Goal: Task Accomplishment & Management: Manage account settings

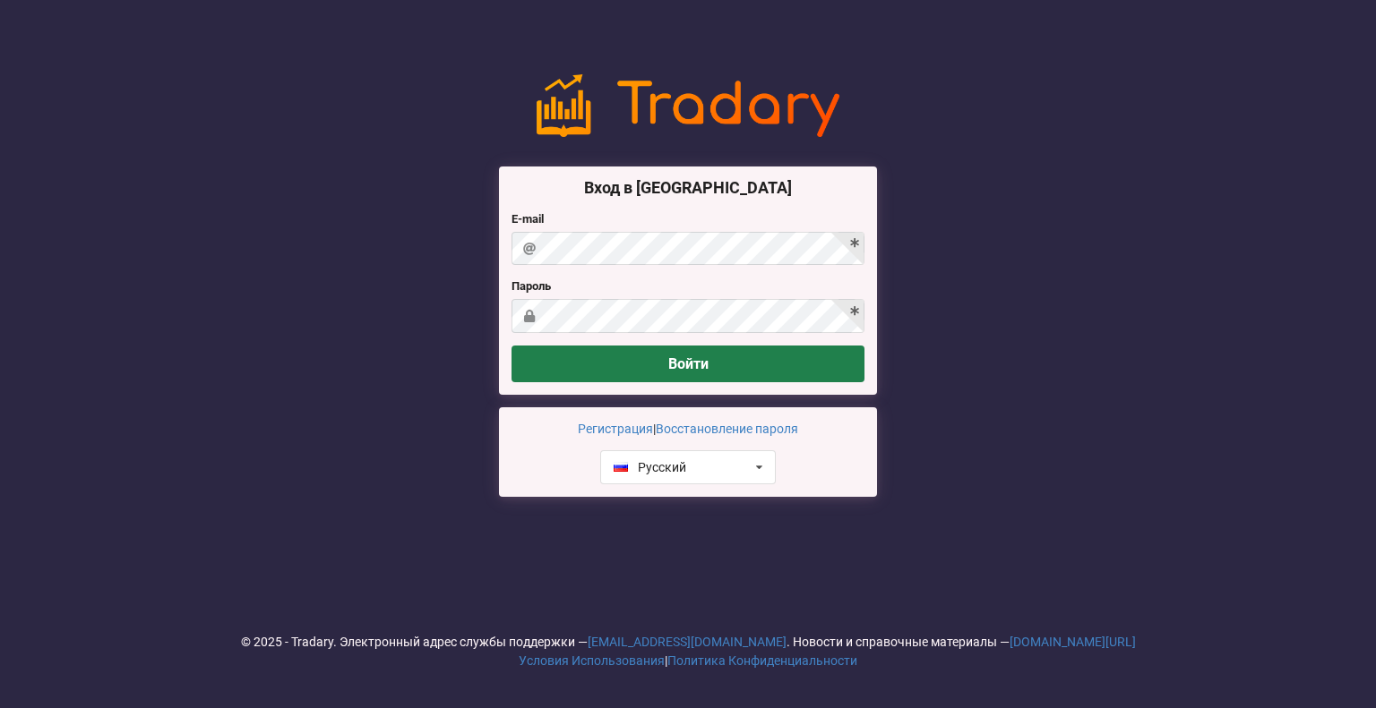
click at [648, 349] on button "Войти" at bounding box center [687, 364] width 353 height 37
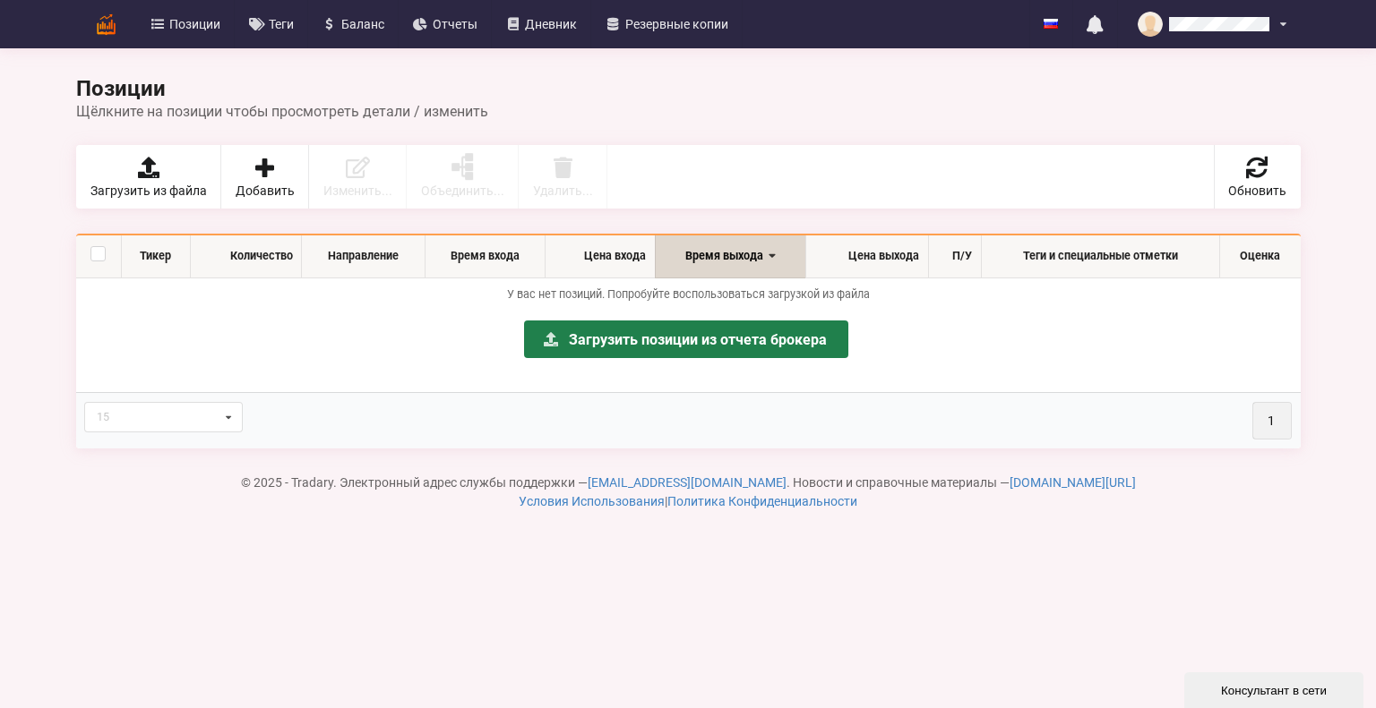
click at [595, 328] on link "Загрузить позиции из отчета брокера" at bounding box center [686, 340] width 324 height 38
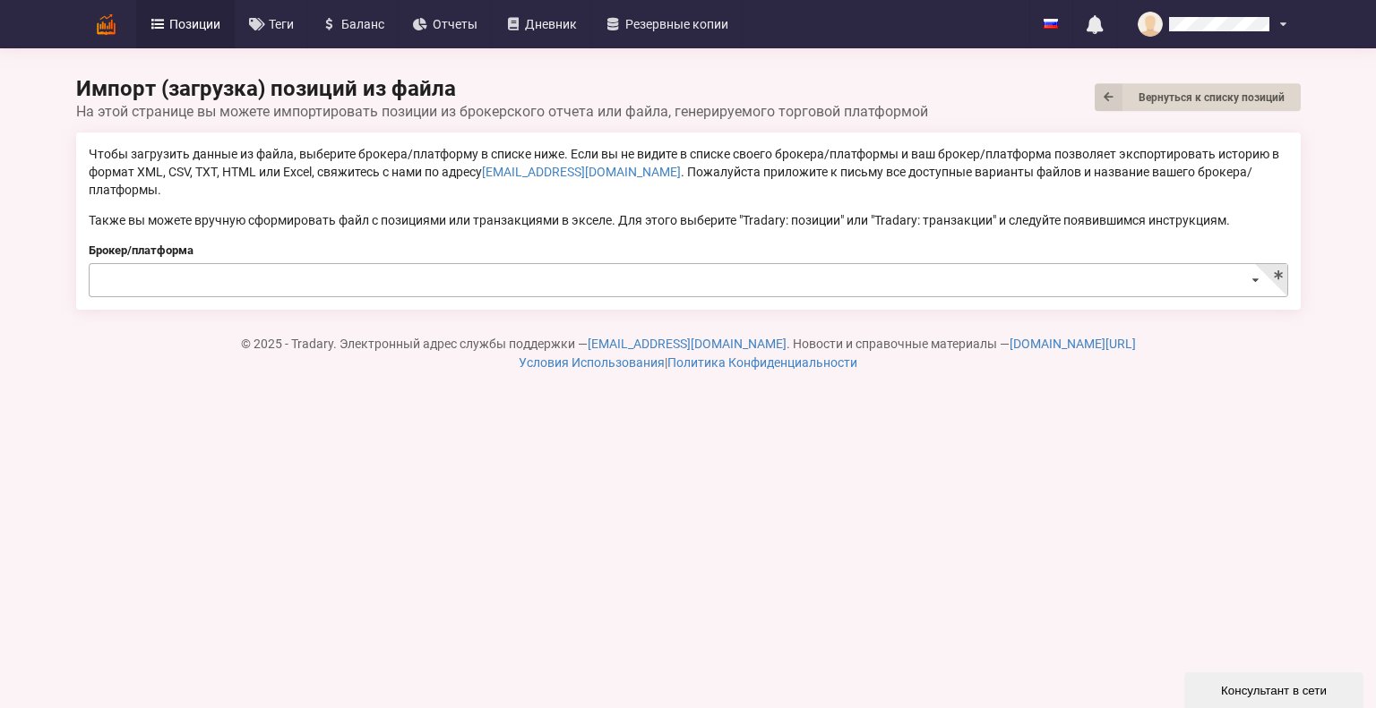
click at [242, 264] on input at bounding box center [688, 281] width 1197 height 35
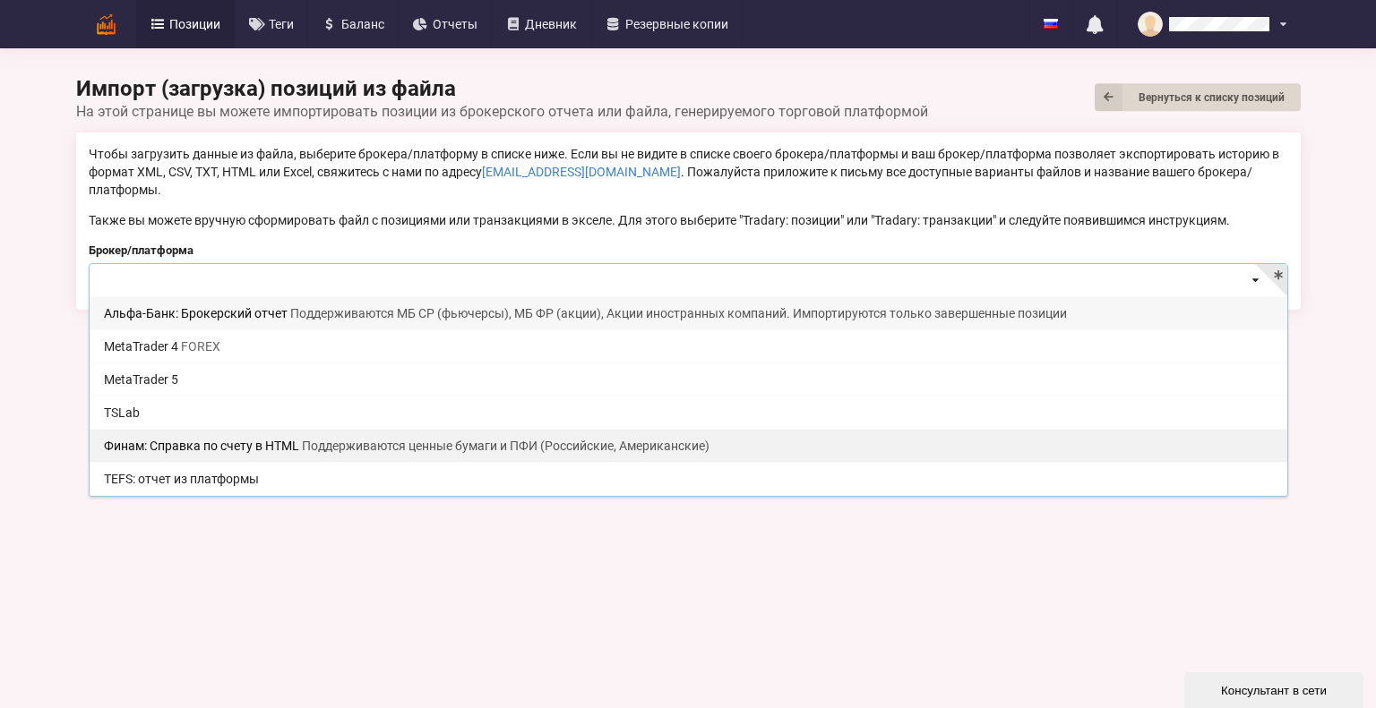
click at [192, 436] on div "Финам: Справка по счету в HTML Поддерживаются ценные бумаги и ПФИ (Российские, …" at bounding box center [688, 445] width 1197 height 33
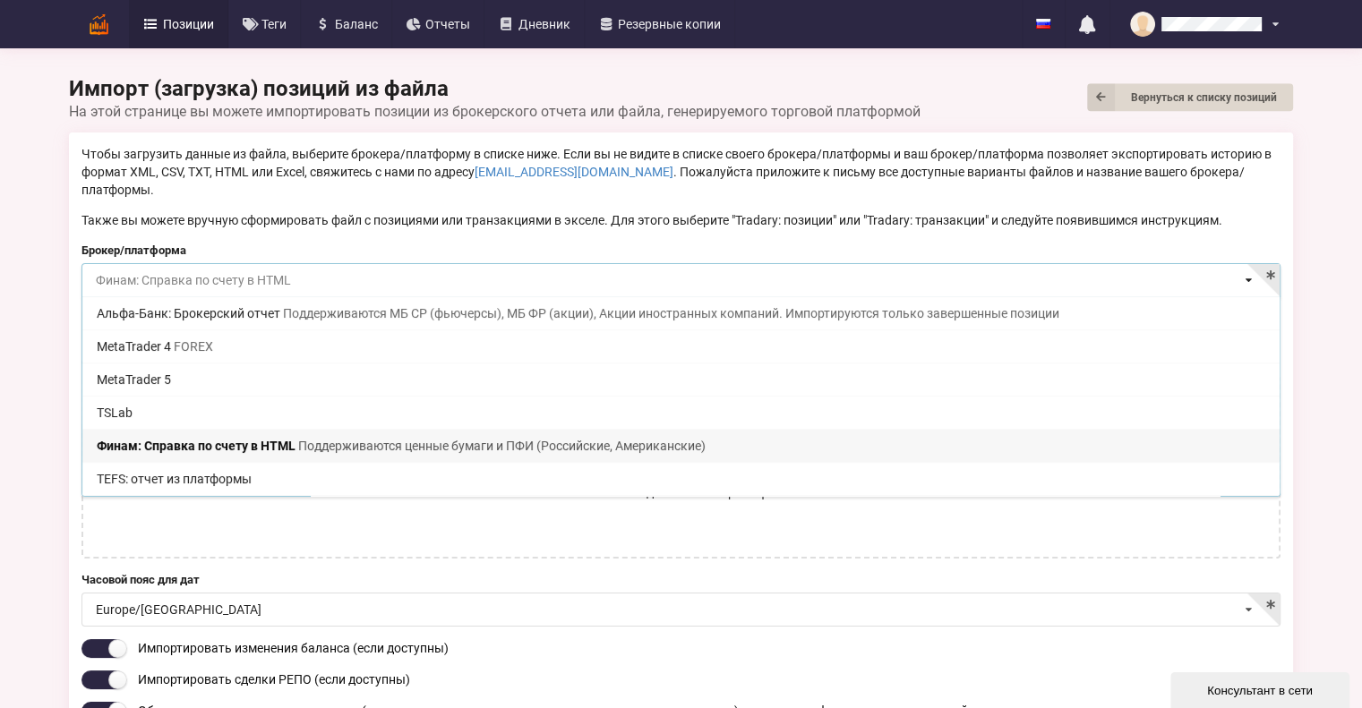
scroll to position [132, 0]
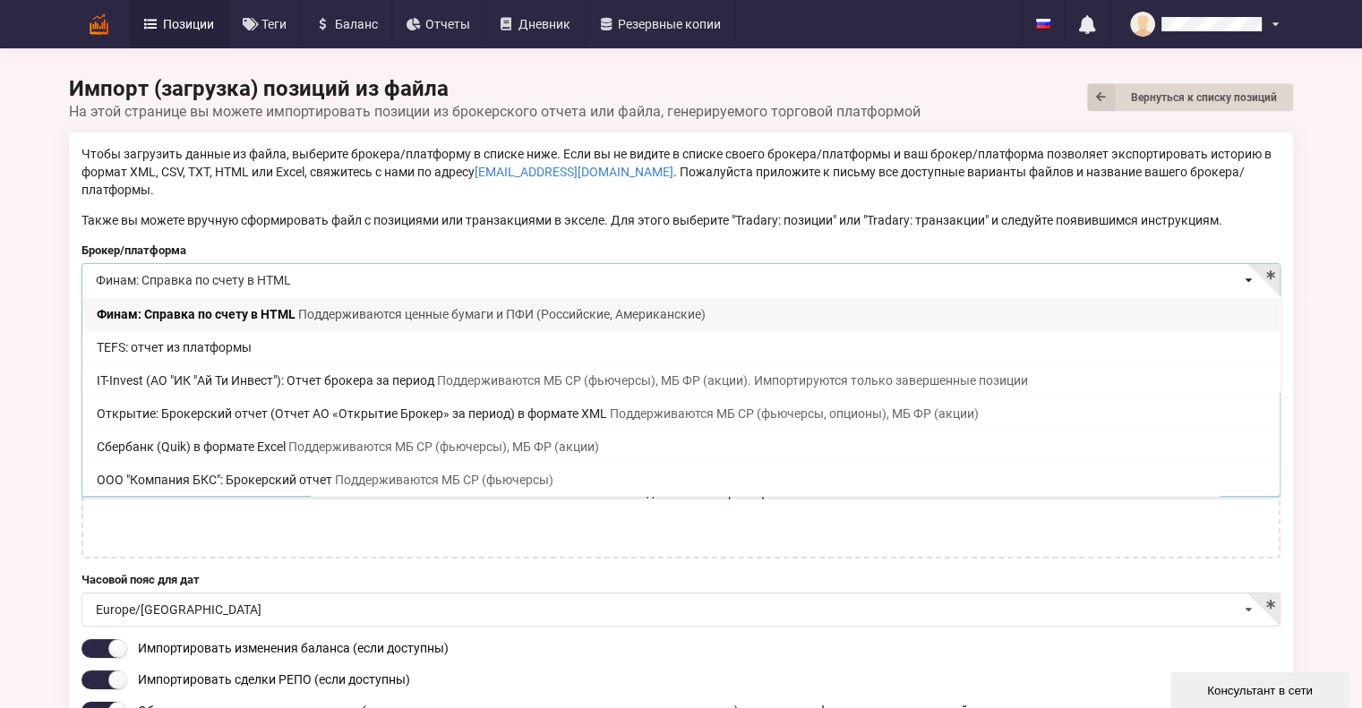
click at [318, 307] on span "Поддерживаются ценные бумаги и ПФИ (Российские, Американские)" at bounding box center [501, 314] width 407 height 14
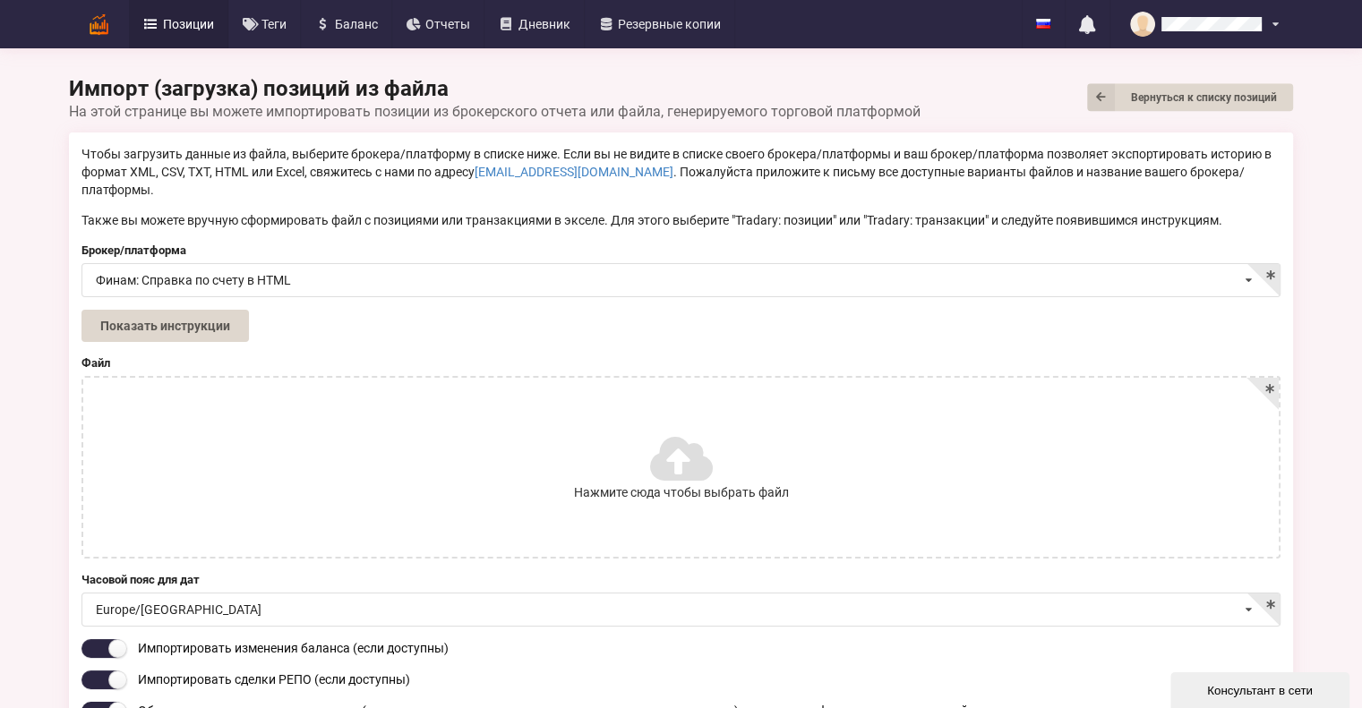
click at [323, 378] on label "Нажмите сюда чтобы выбрать файл" at bounding box center [681, 467] width 1196 height 179
click at [0, 0] on input "Нажмите сюда чтобы выбрать файл" at bounding box center [0, 0] width 0 height 0
click at [184, 310] on button "Показать инструкции" at bounding box center [164, 326] width 167 height 32
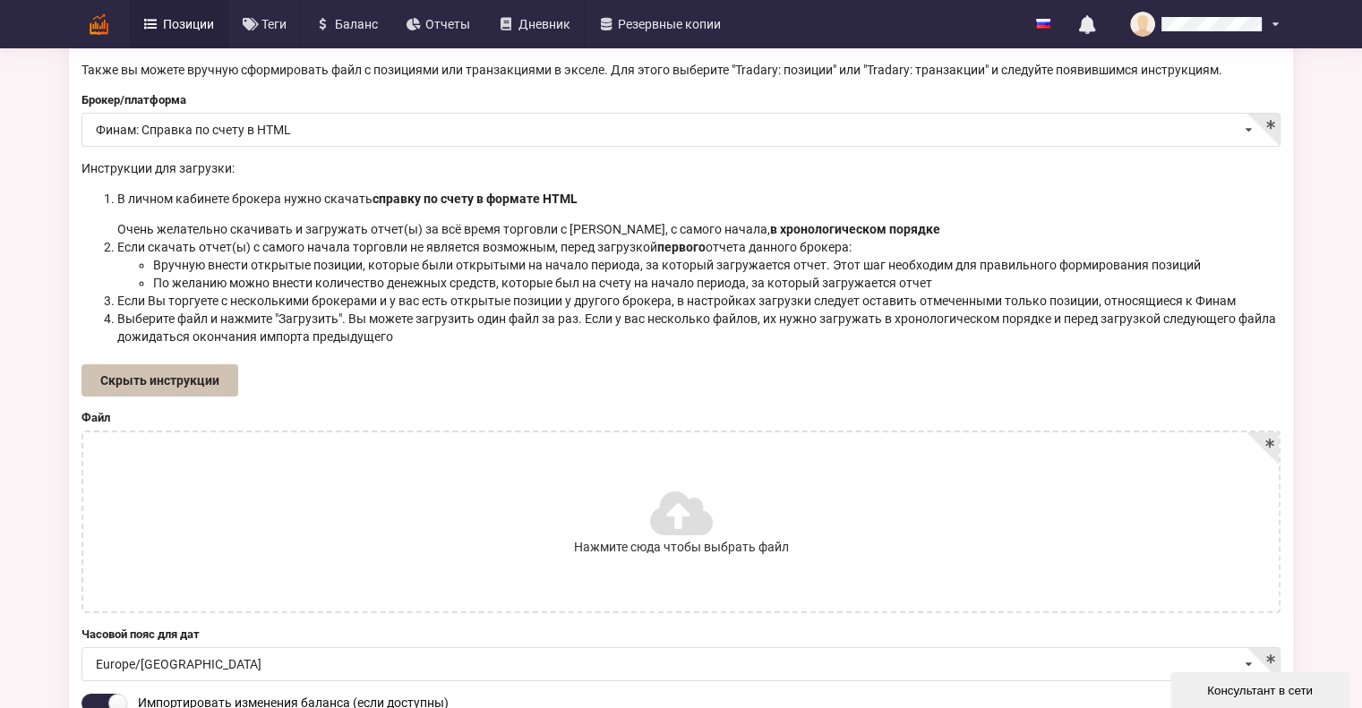
scroll to position [269, 0]
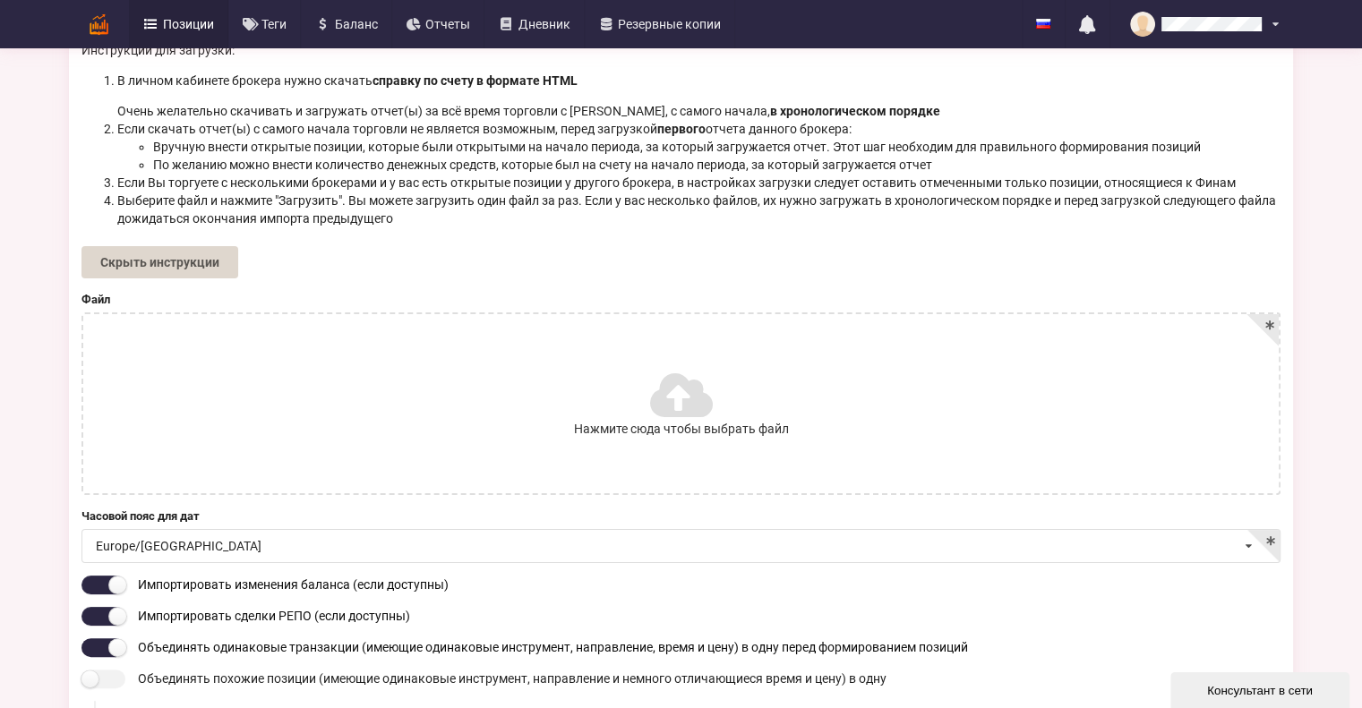
click at [663, 420] on span "Нажмите сюда чтобы выбрать файл" at bounding box center [681, 429] width 215 height 18
click at [0, 0] on input "Нажмите сюда чтобы выбрать файл" at bounding box center [0, 0] width 0 height 0
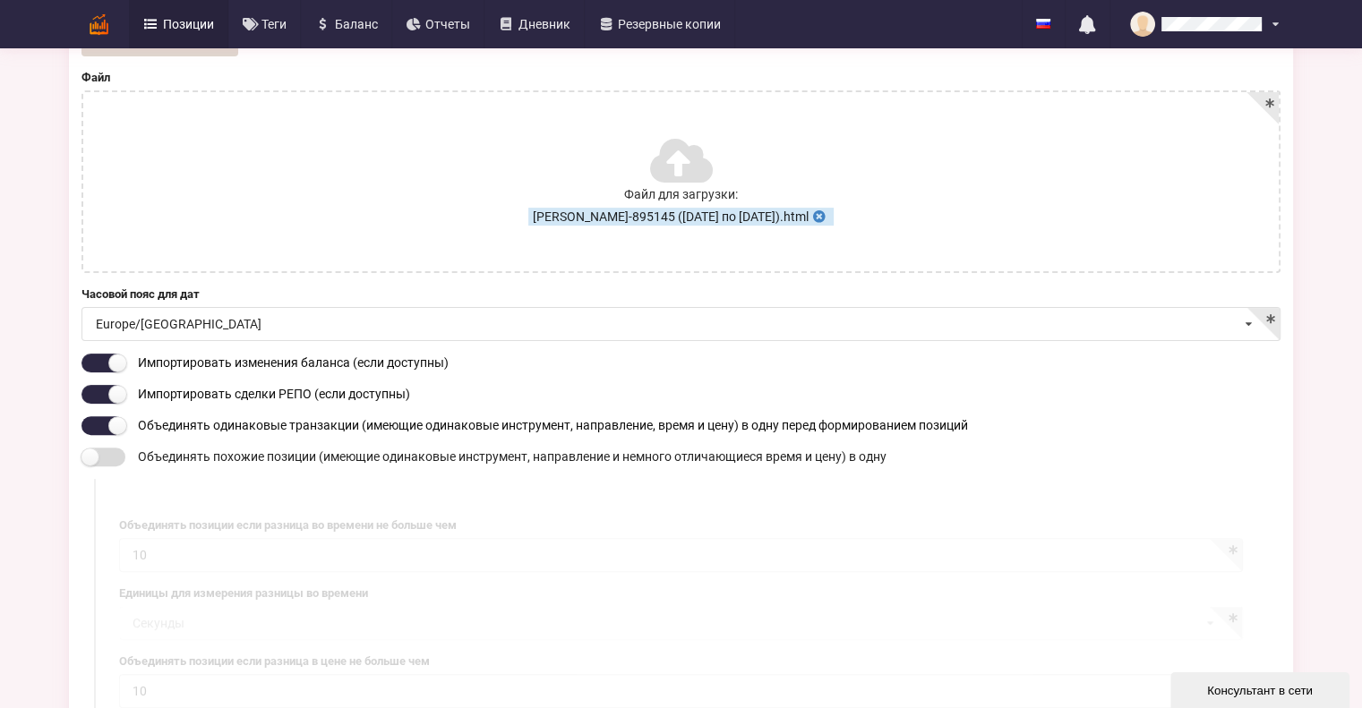
scroll to position [627, 0]
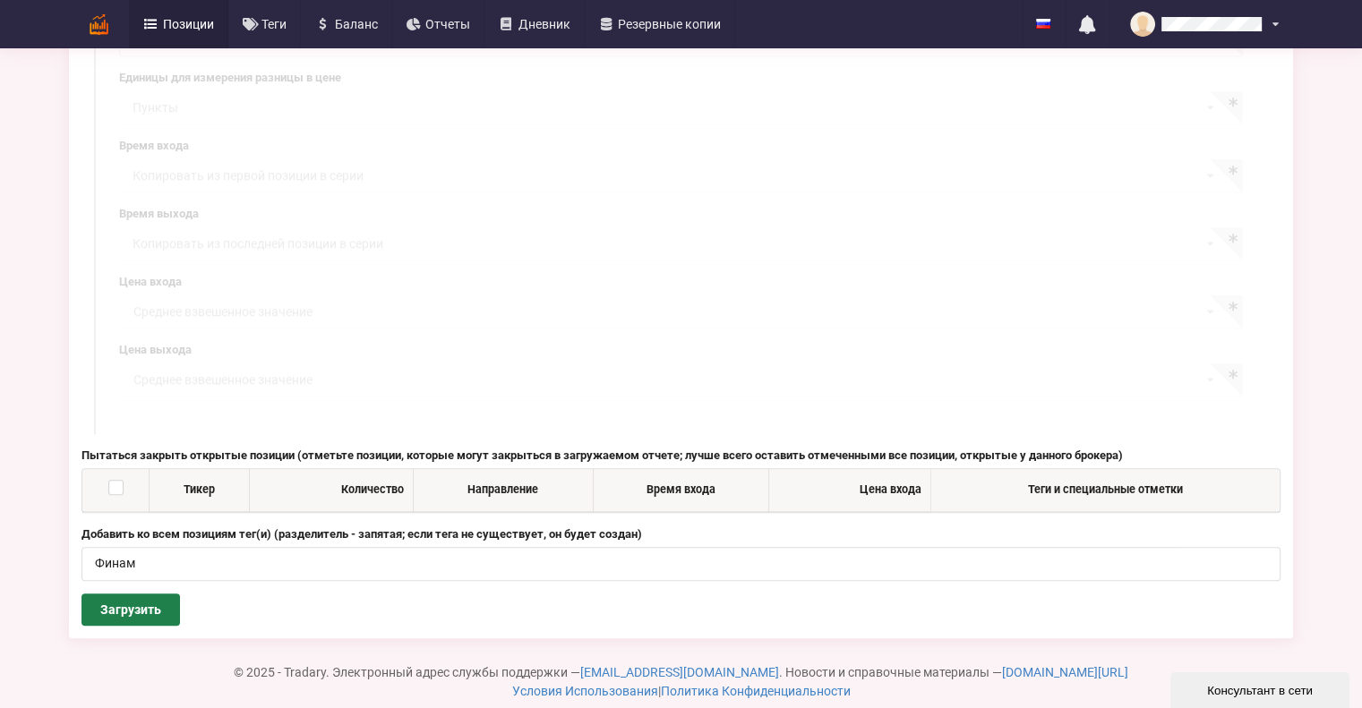
click at [150, 594] on button "Загрузить" at bounding box center [130, 610] width 99 height 32
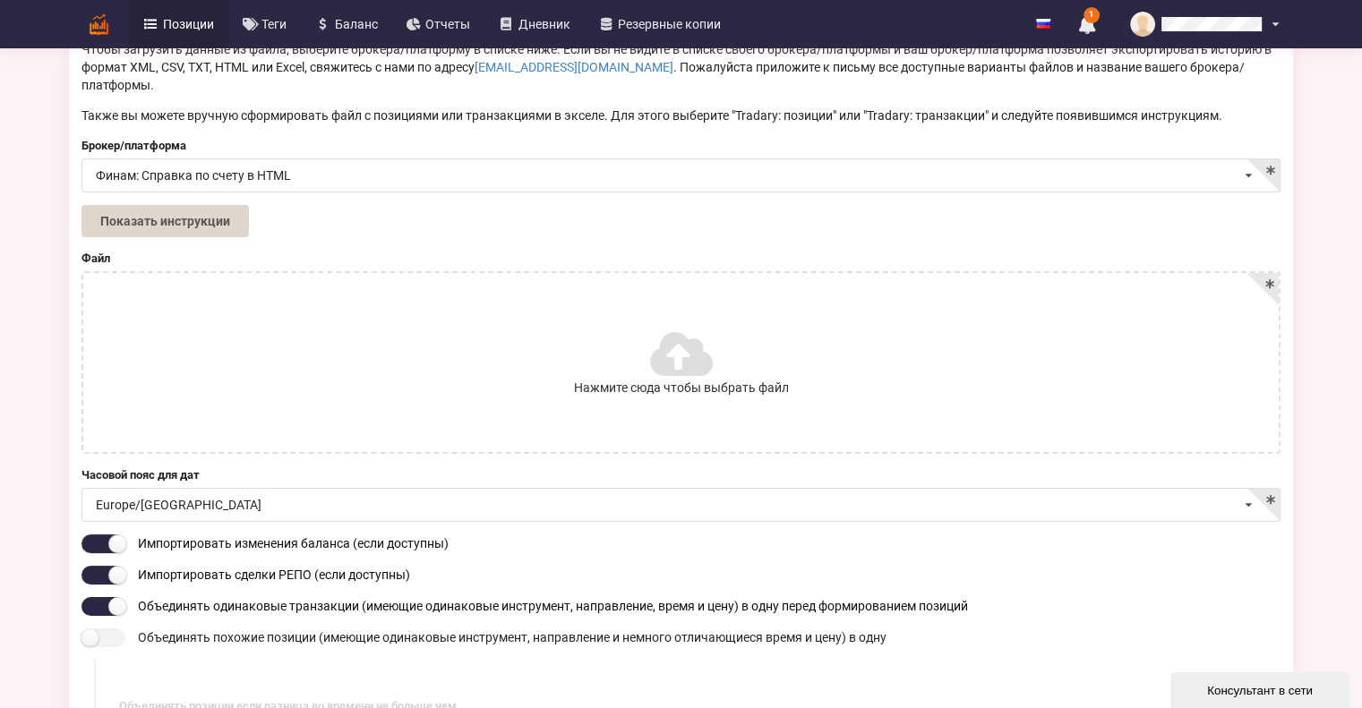
scroll to position [179, 0]
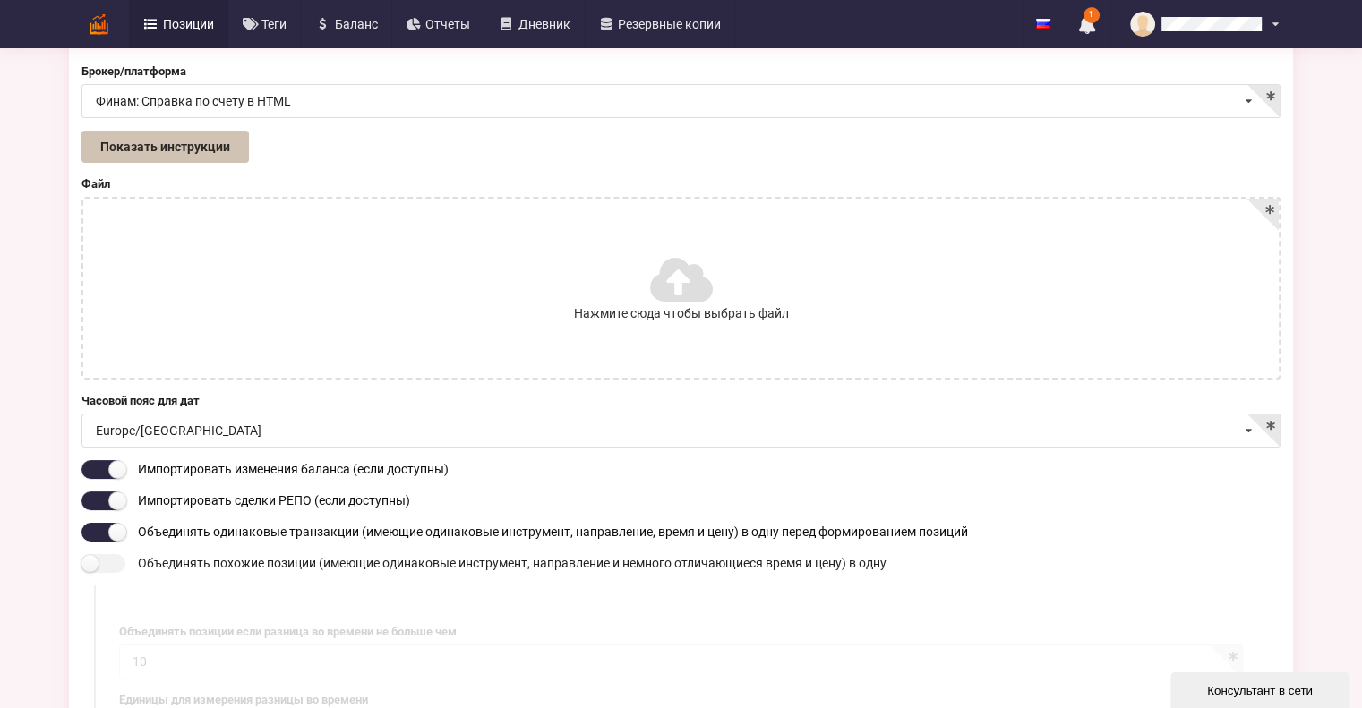
click at [189, 135] on button "Показать инструкции" at bounding box center [164, 147] width 167 height 32
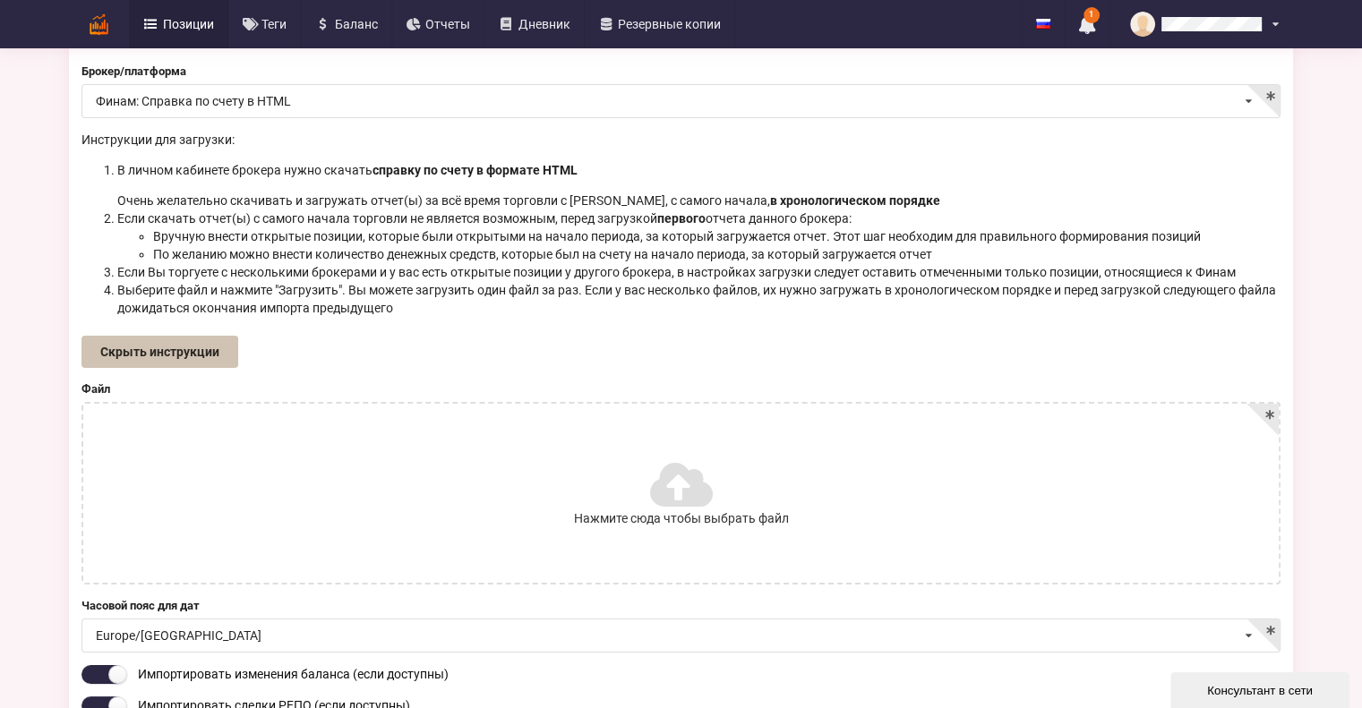
click at [193, 339] on button "Скрыть инструкции" at bounding box center [159, 352] width 157 height 32
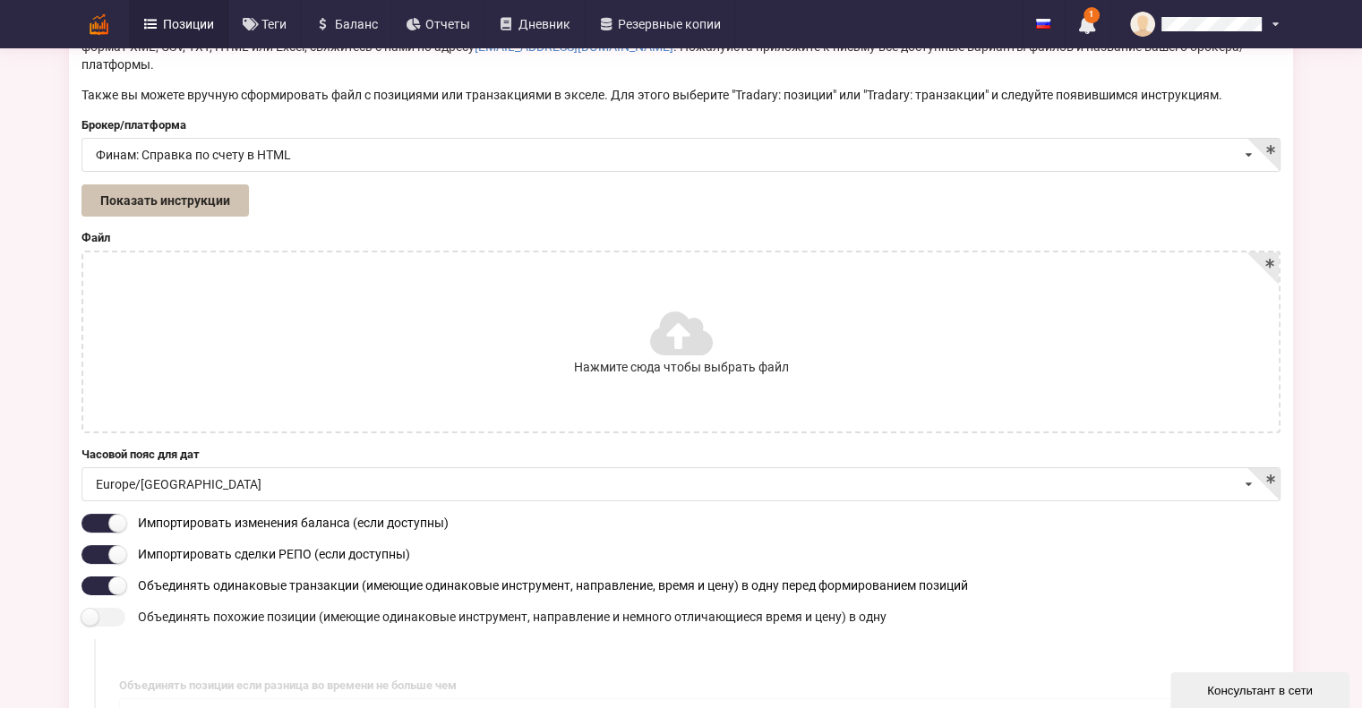
scroll to position [0, 0]
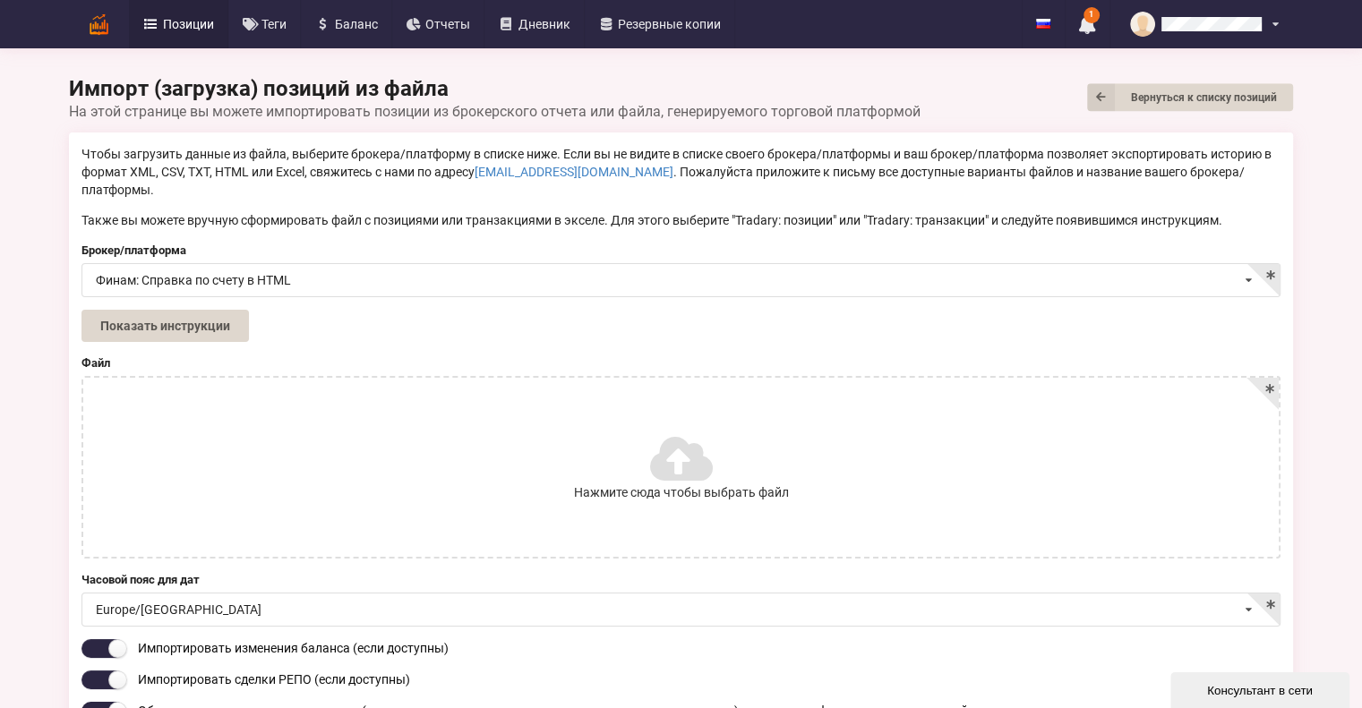
click at [689, 450] on icon at bounding box center [679, 458] width 59 height 50
click at [0, 0] on input "Нажмите сюда чтобы выбрать файл" at bounding box center [0, 0] width 0 height 0
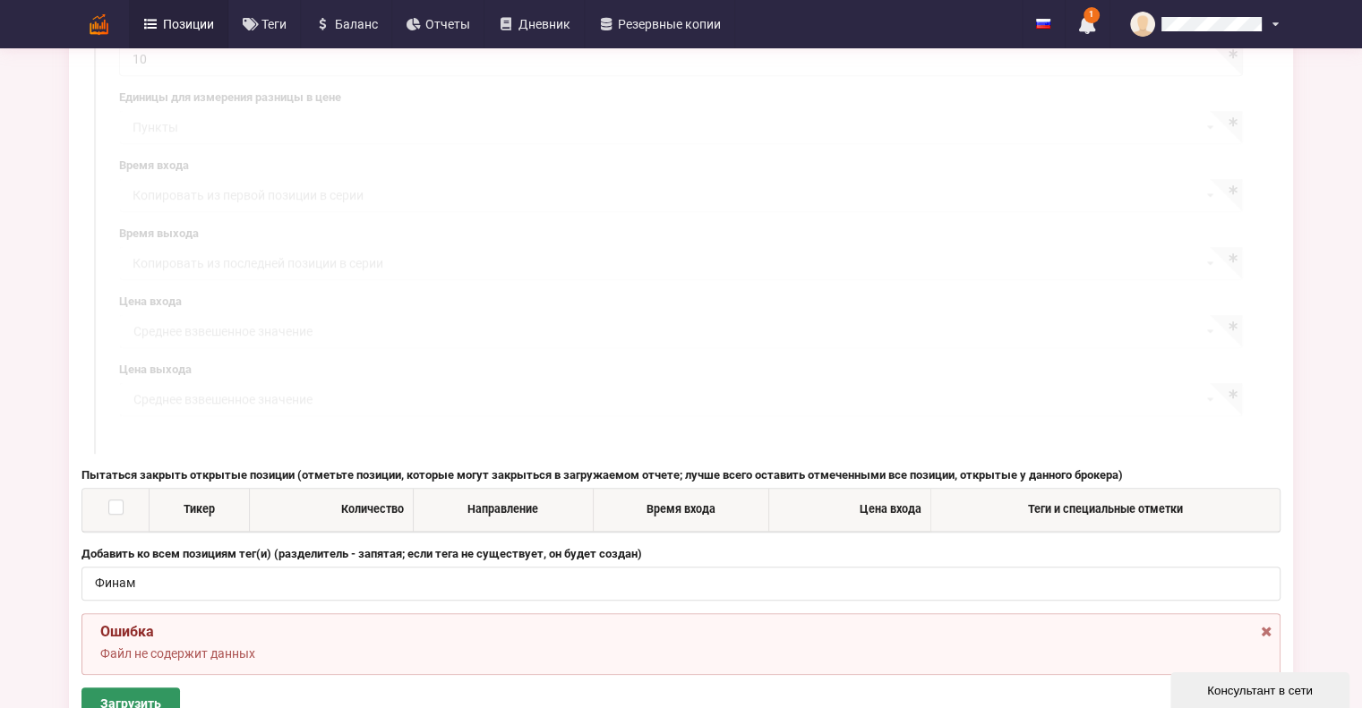
scroll to position [985, 0]
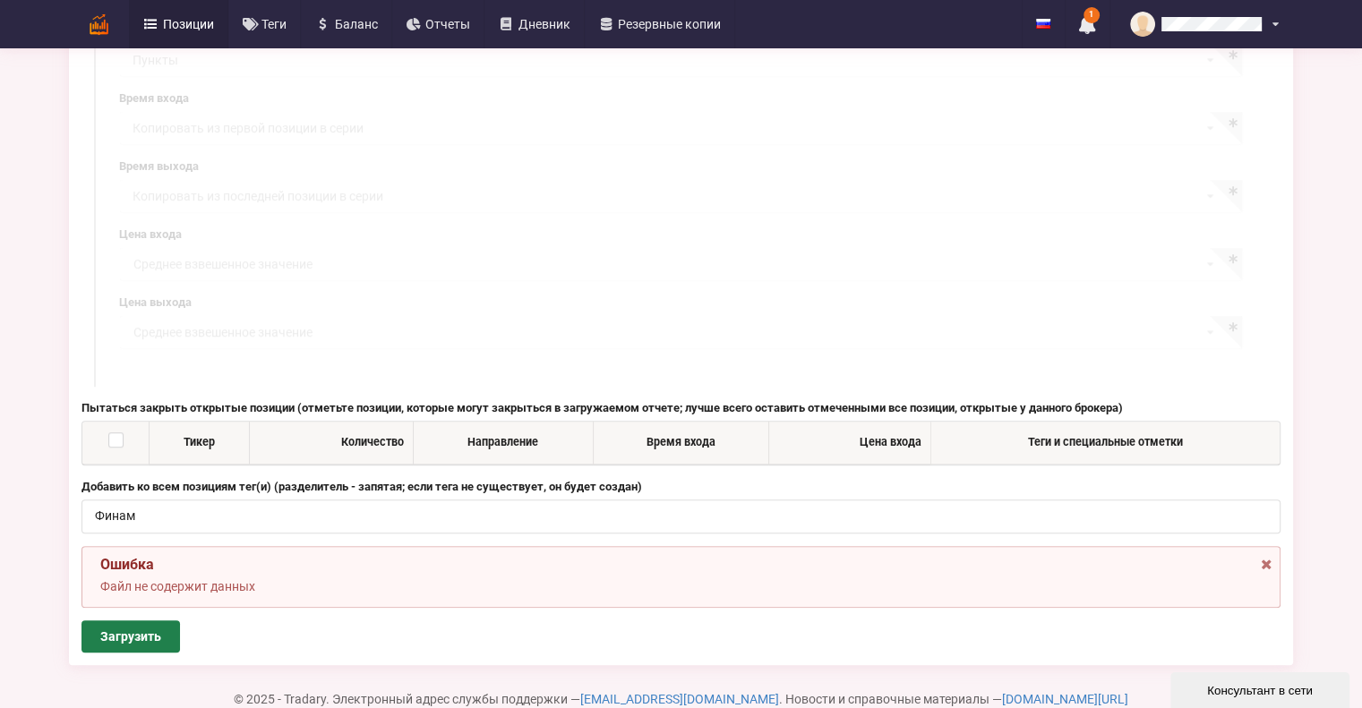
click at [163, 621] on button "Загрузить" at bounding box center [130, 637] width 99 height 32
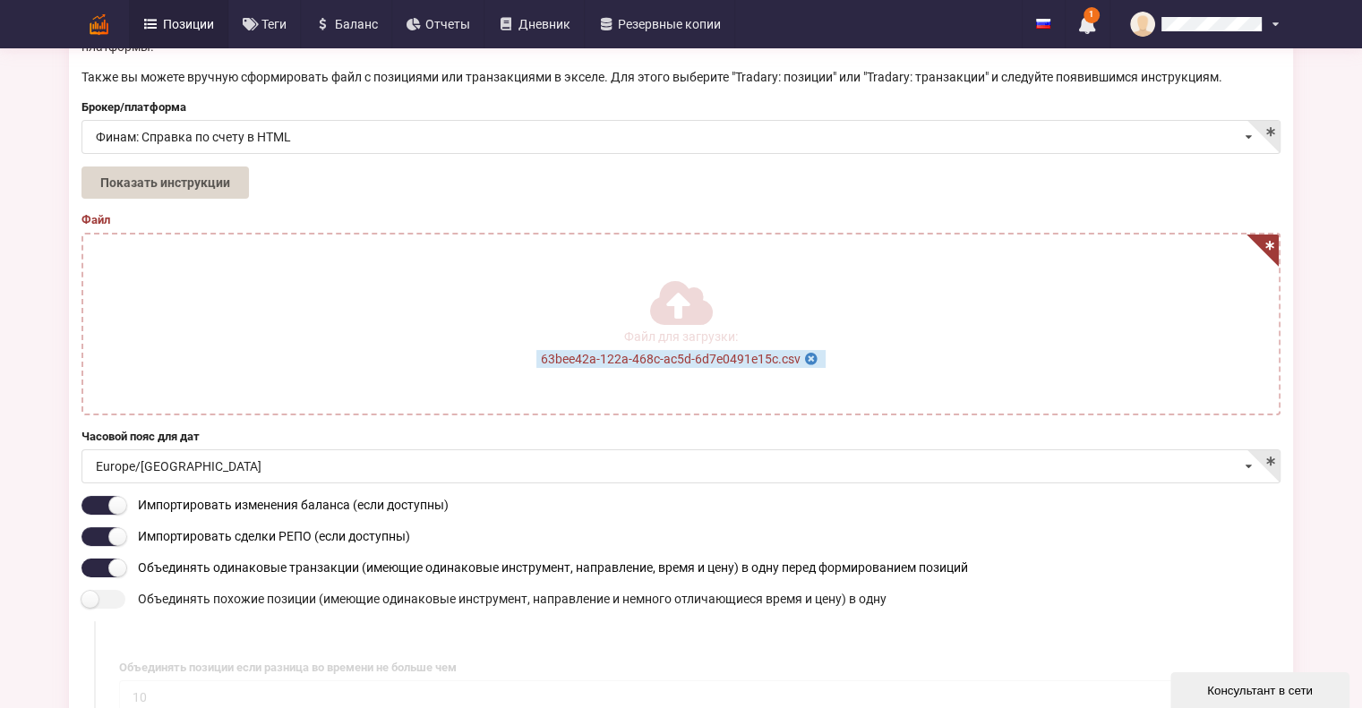
scroll to position [0, 0]
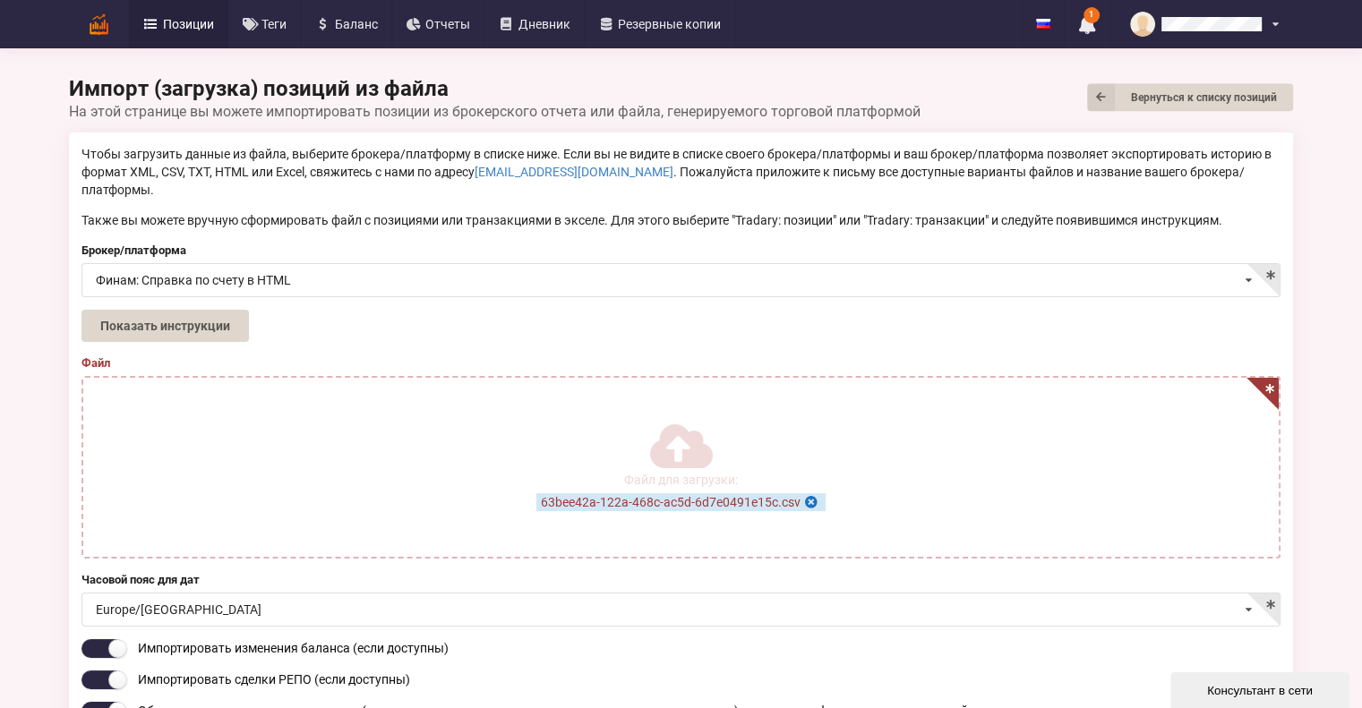
click at [809, 493] on icon at bounding box center [810, 499] width 15 height 13
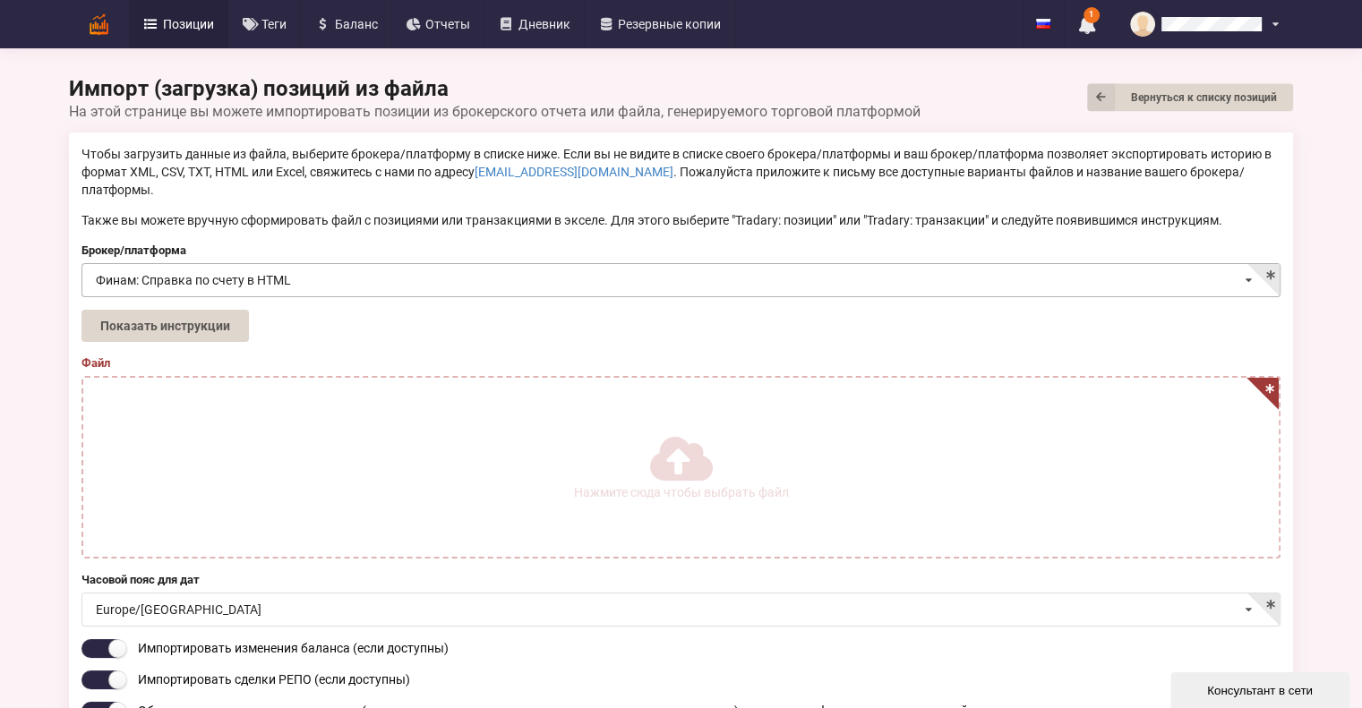
click at [180, 264] on input at bounding box center [681, 281] width 1197 height 35
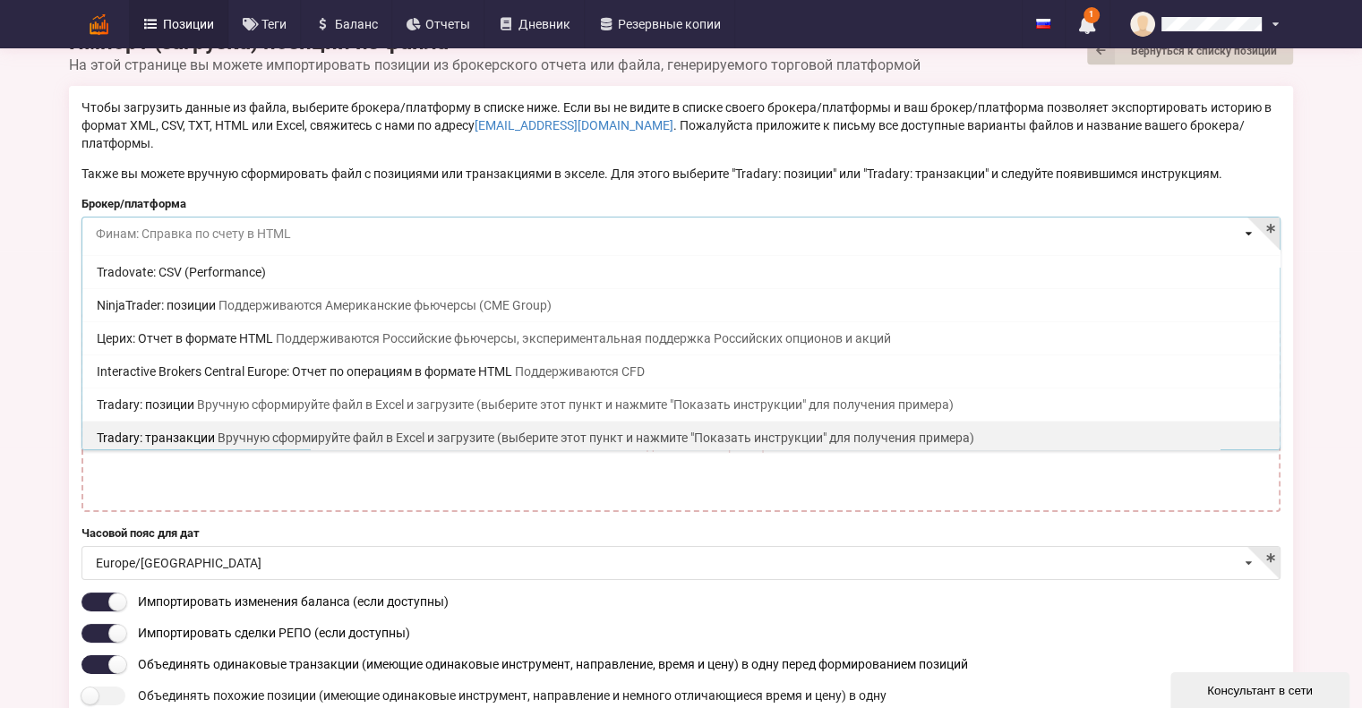
scroll to position [90, 0]
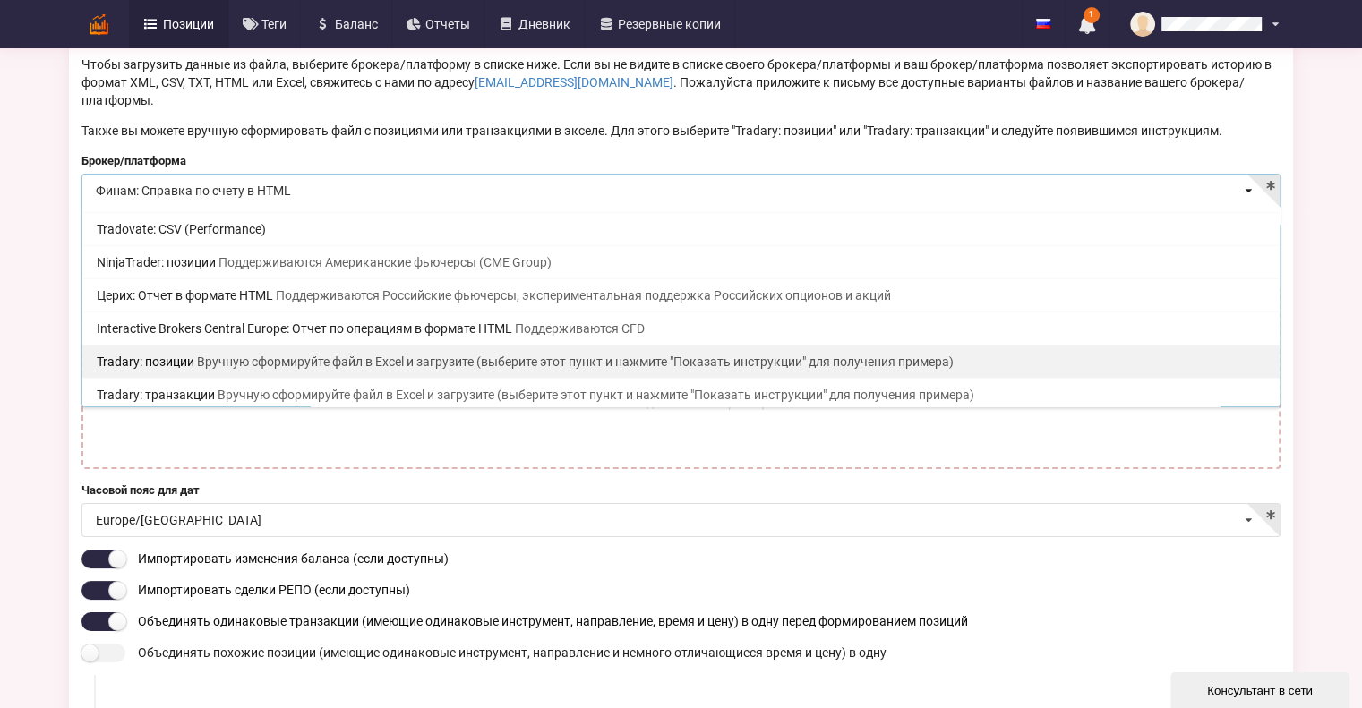
click at [317, 355] on span "Вручную сформируйте файл в Excel и загрузите (выберите этот пункт и нажмите "По…" at bounding box center [575, 362] width 757 height 14
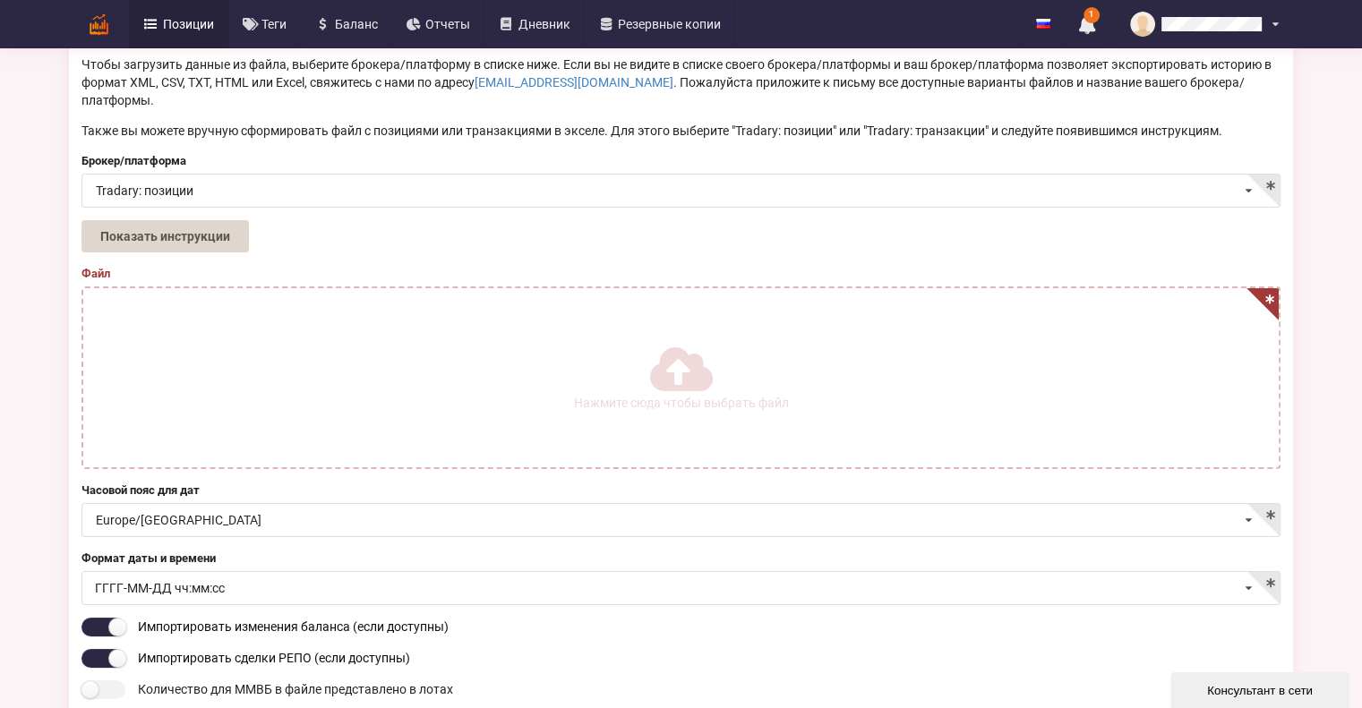
click at [633, 354] on label "Нажмите сюда чтобы выбрать файл" at bounding box center [681, 377] width 1196 height 179
click at [0, 0] on input "Нажмите сюда чтобы выбрать файл" at bounding box center [0, 0] width 0 height 0
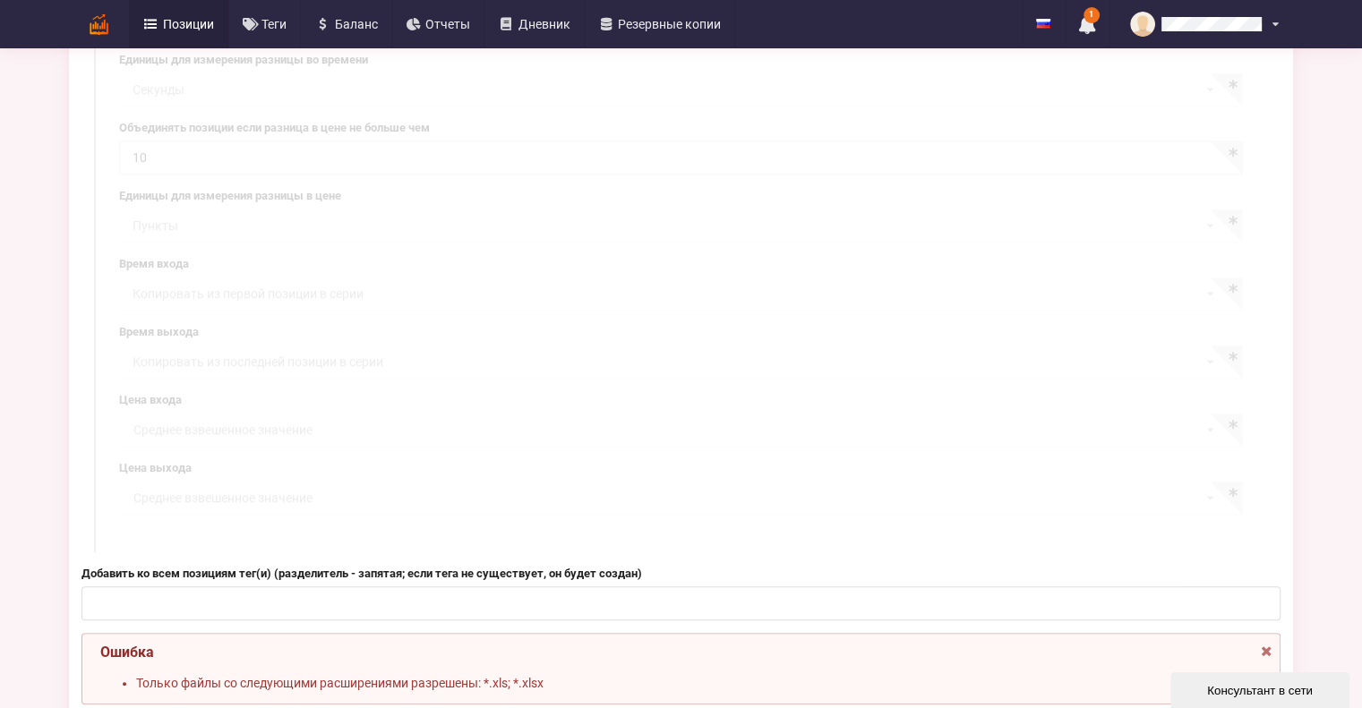
scroll to position [1080, 0]
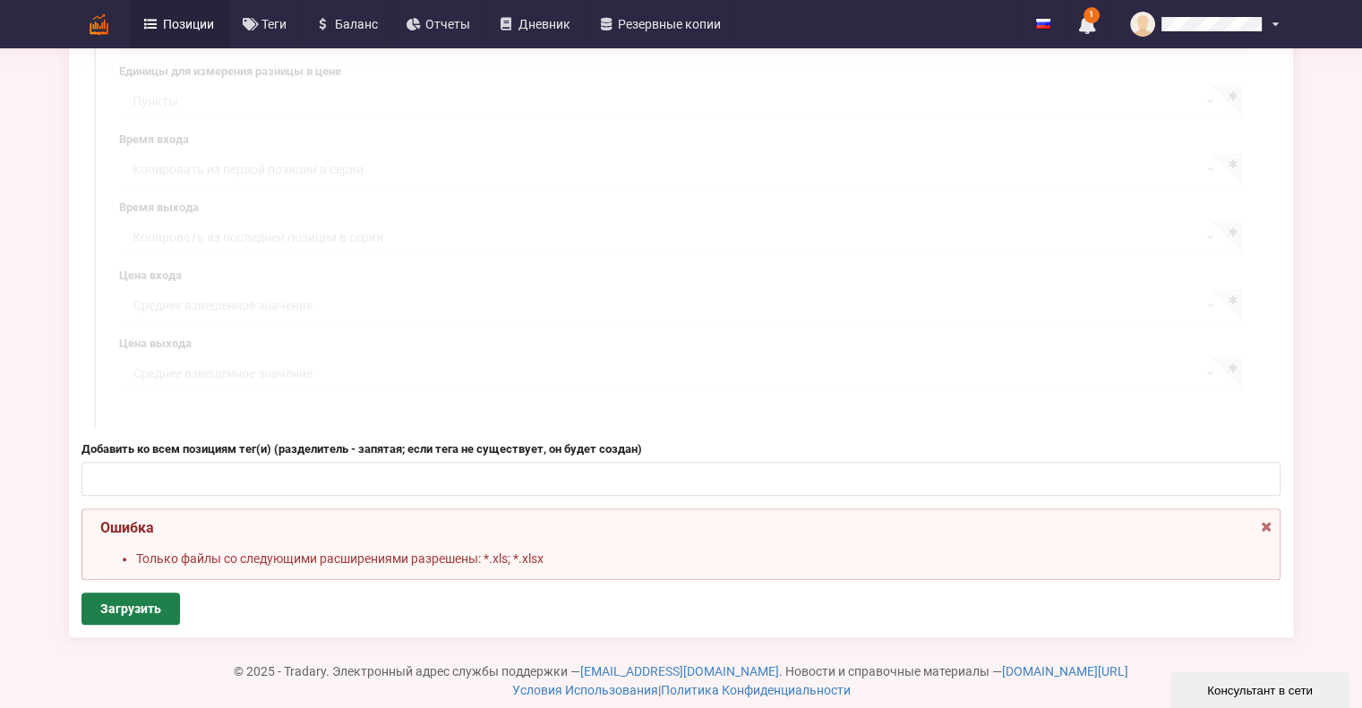
click at [95, 593] on button "Загрузить" at bounding box center [130, 609] width 99 height 32
click at [175, 593] on button "Загрузить" at bounding box center [130, 609] width 99 height 32
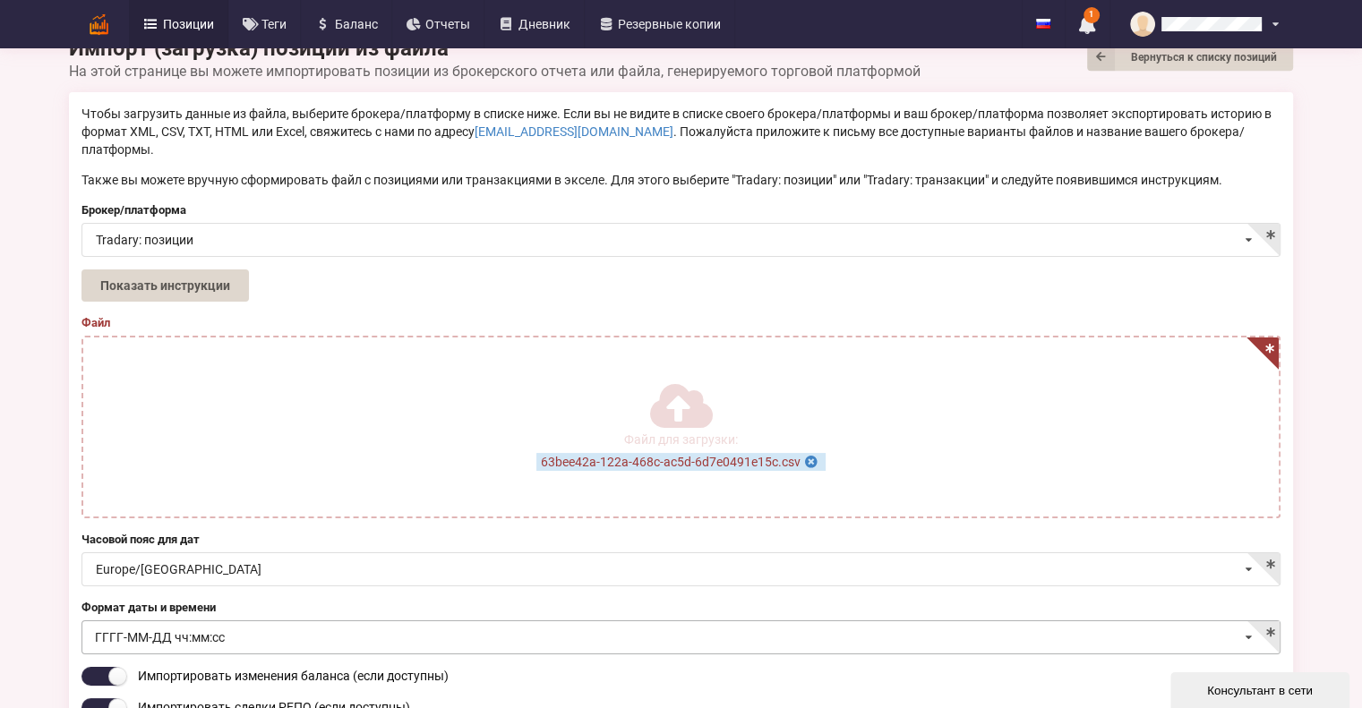
scroll to position [0, 0]
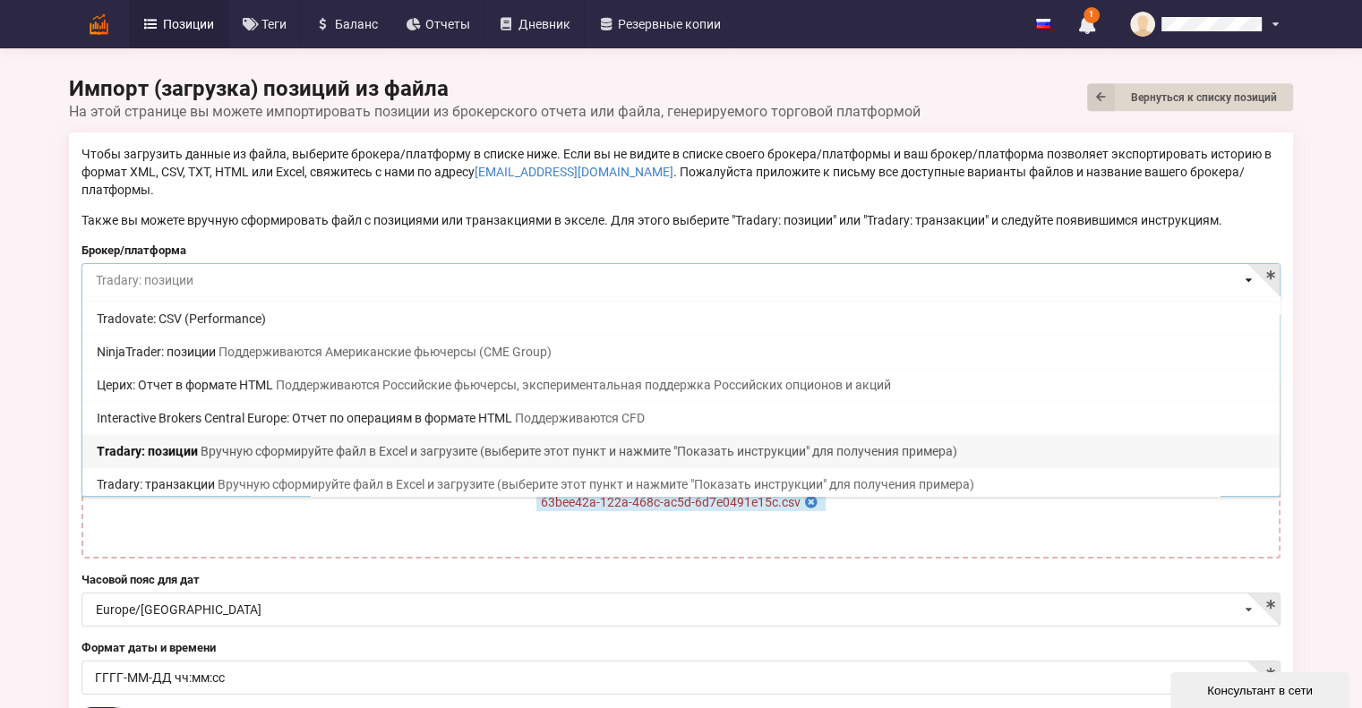
click at [282, 264] on input at bounding box center [681, 281] width 1197 height 35
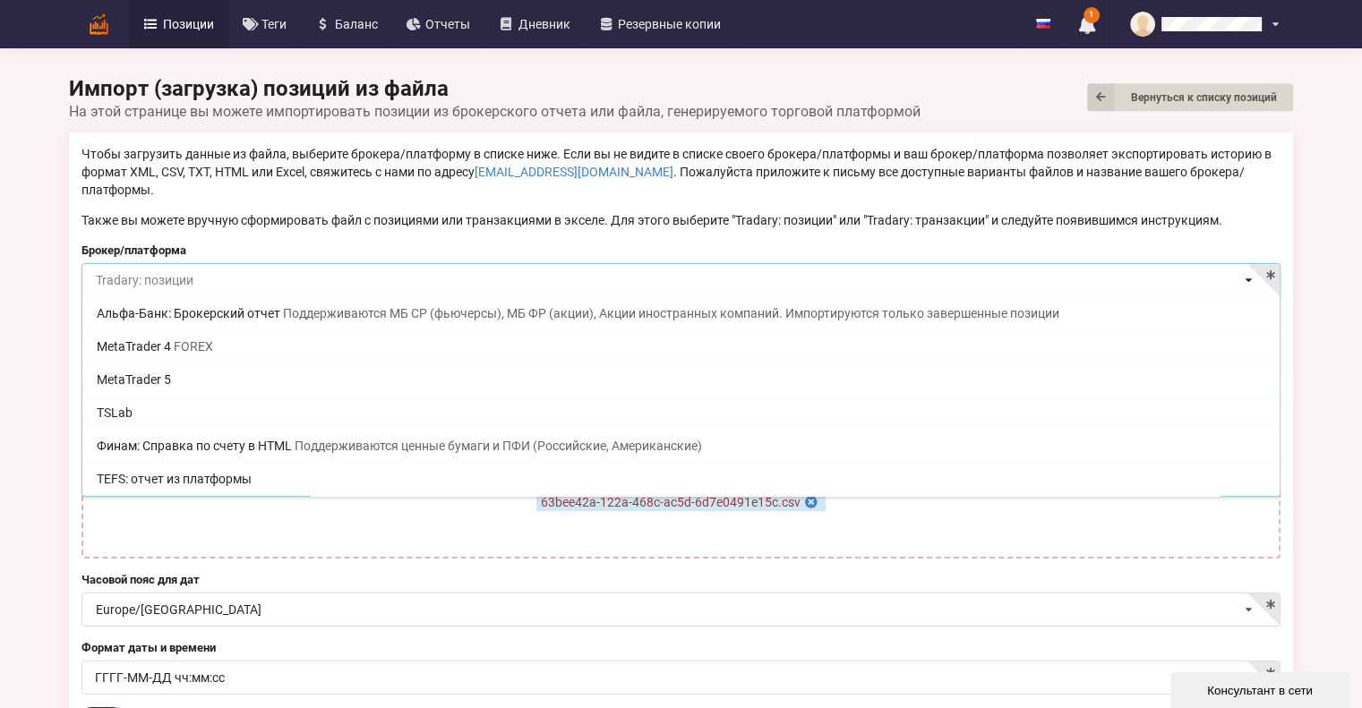
click at [227, 264] on input at bounding box center [681, 281] width 1197 height 35
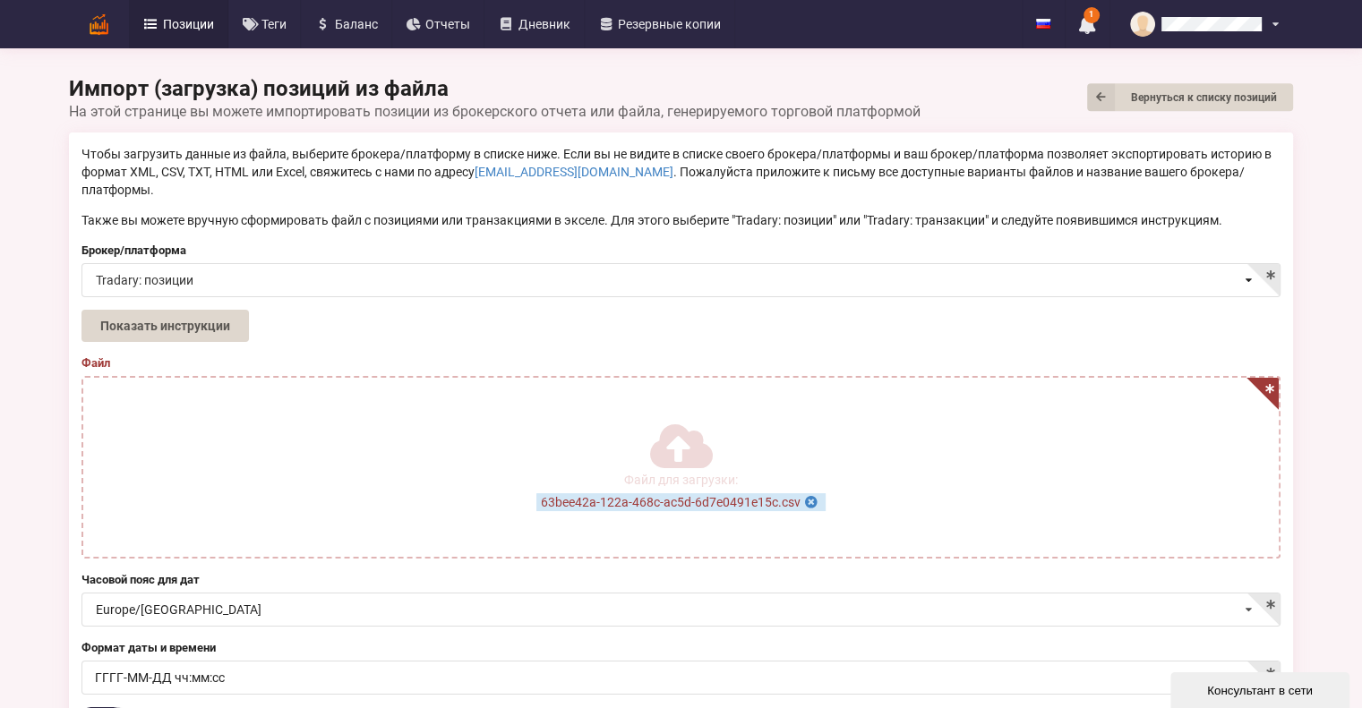
click at [231, 211] on p "Также вы можете вручную сформировать файл с позициями или транзакциями в экселе…" at bounding box center [680, 220] width 1199 height 18
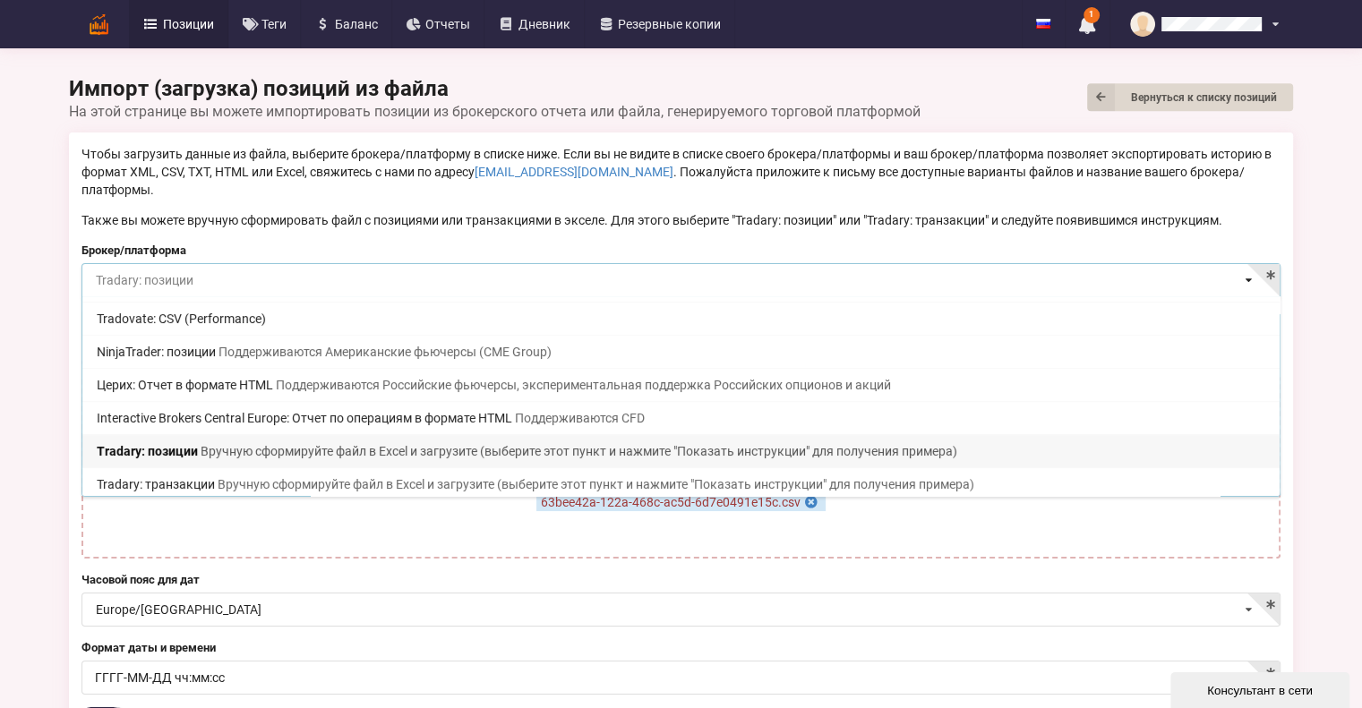
click at [227, 264] on input at bounding box center [681, 281] width 1197 height 35
click at [236, 264] on input at bounding box center [681, 281] width 1197 height 35
click at [1269, 264] on input at bounding box center [681, 281] width 1197 height 35
click at [1252, 264] on icon at bounding box center [1248, 280] width 26 height 33
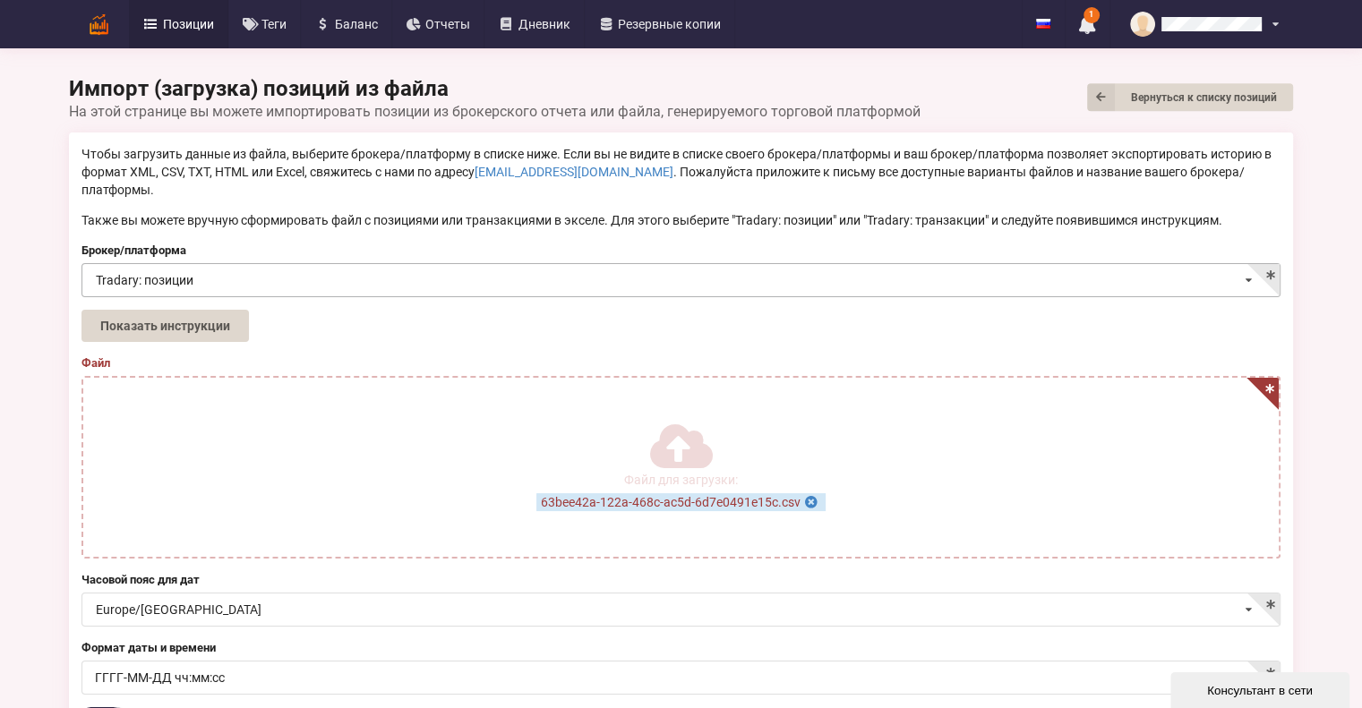
click at [1249, 264] on icon at bounding box center [1248, 280] width 26 height 33
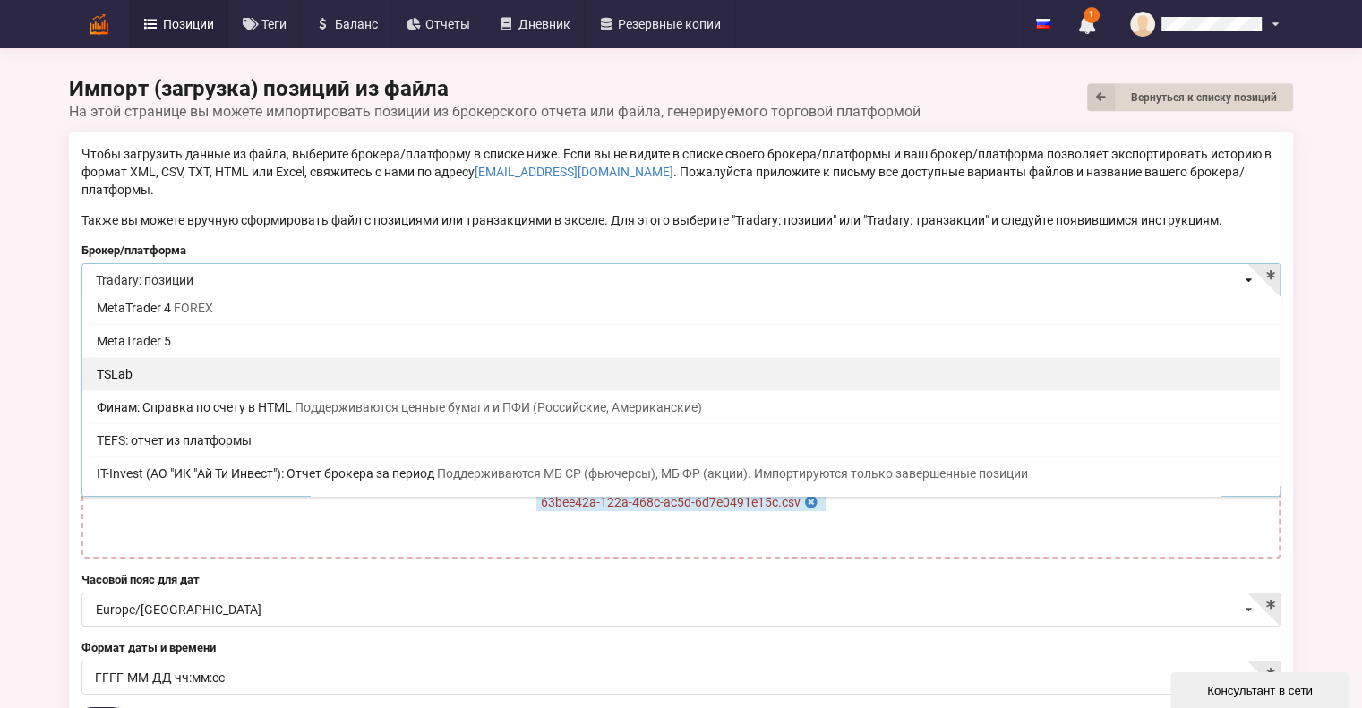
scroll to position [0, 0]
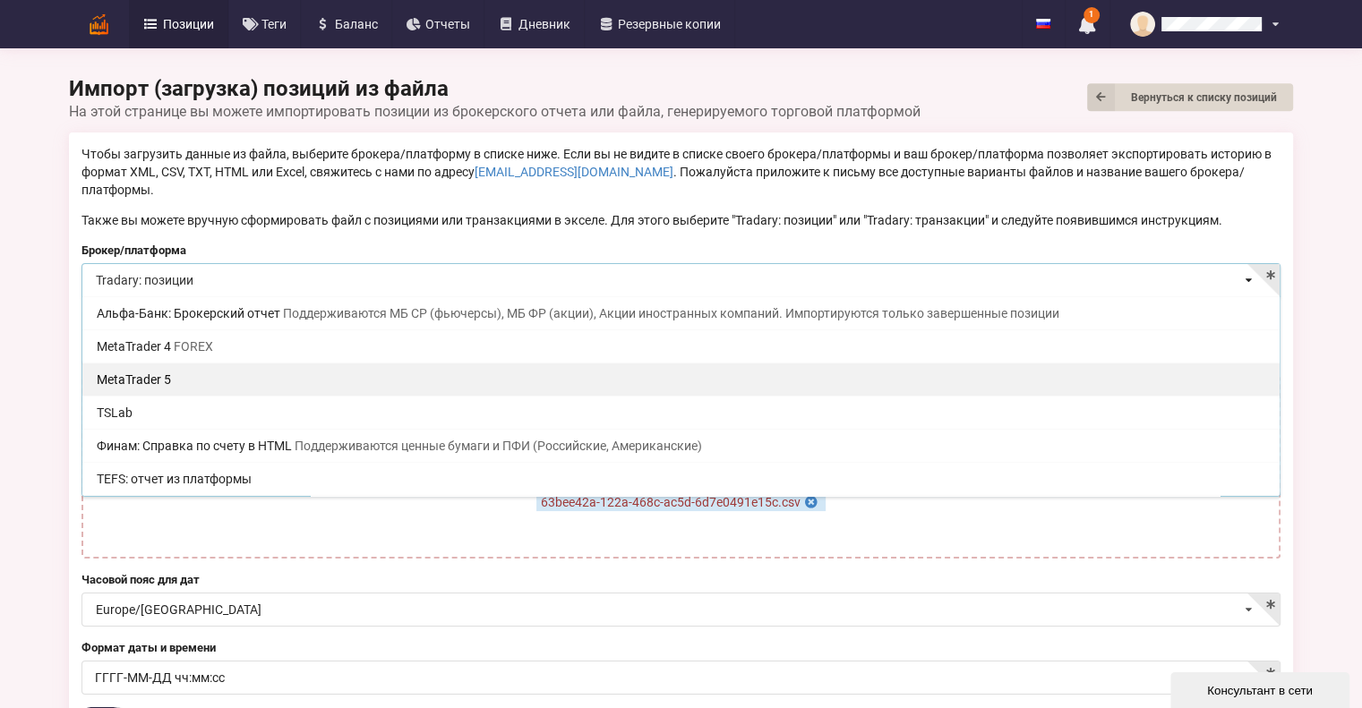
click at [229, 363] on div "MetaTrader 5" at bounding box center [680, 379] width 1197 height 33
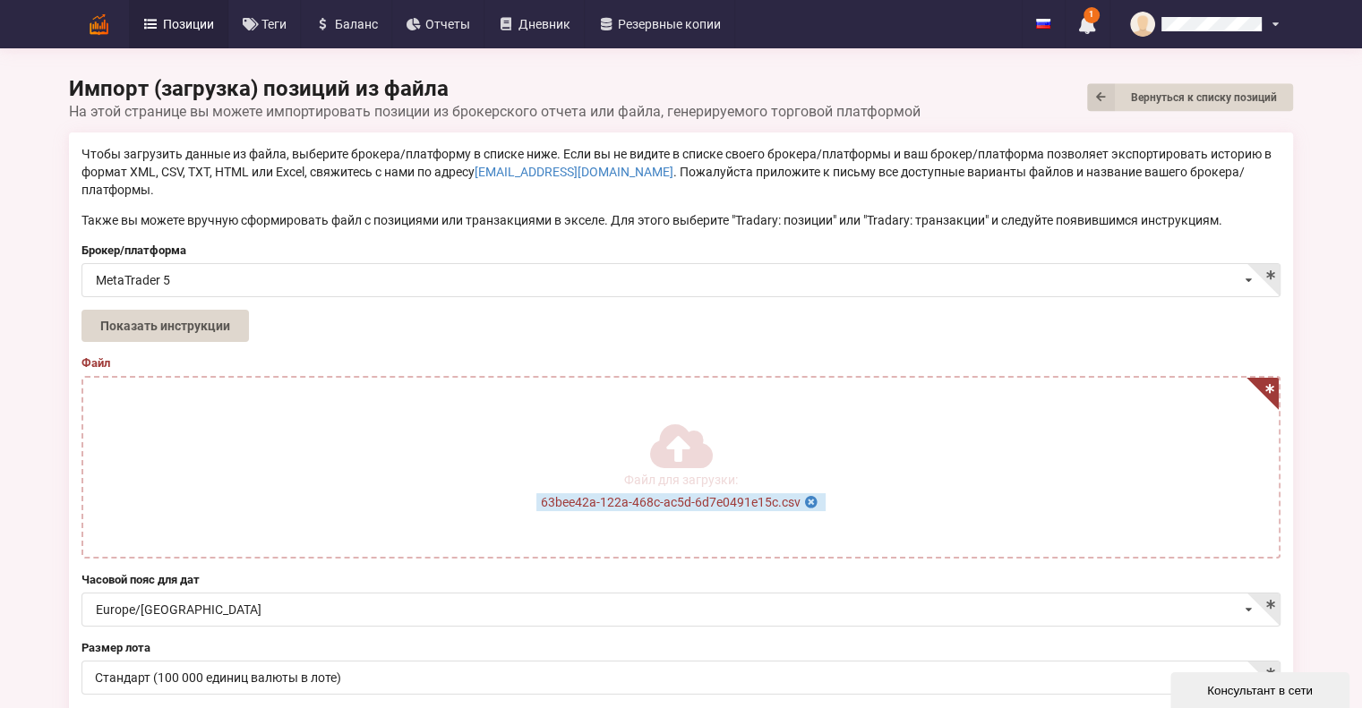
click at [812, 493] on icon at bounding box center [810, 499] width 15 height 13
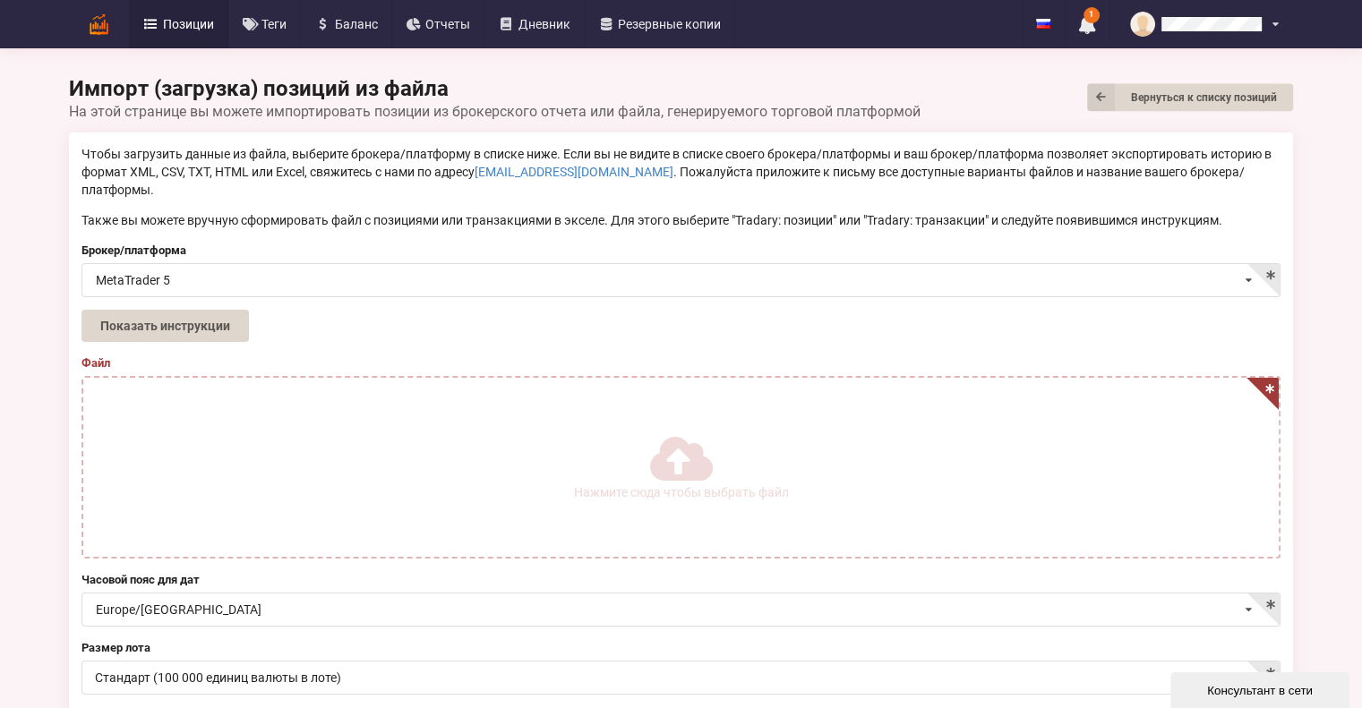
click at [699, 446] on icon at bounding box center [679, 458] width 59 height 50
click at [0, 0] on input "Нажмите сюда чтобы выбрать файл" at bounding box center [0, 0] width 0 height 0
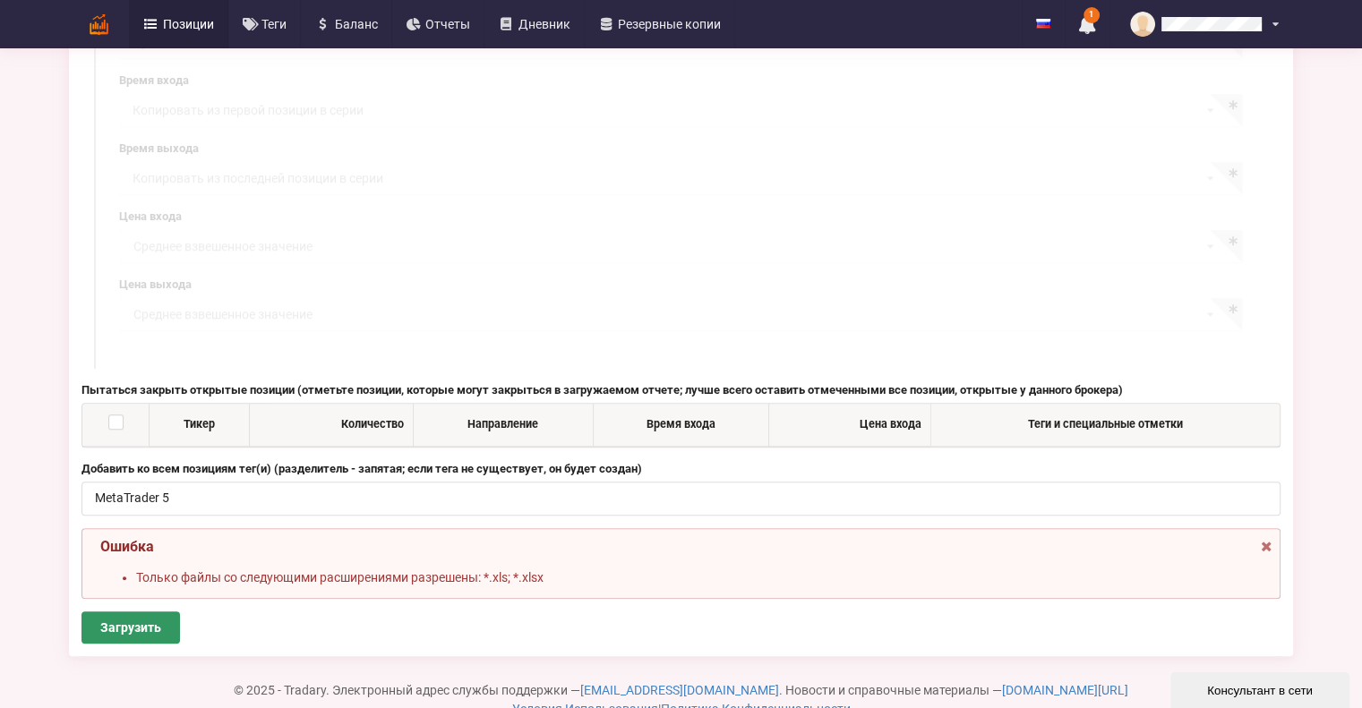
scroll to position [1126, 0]
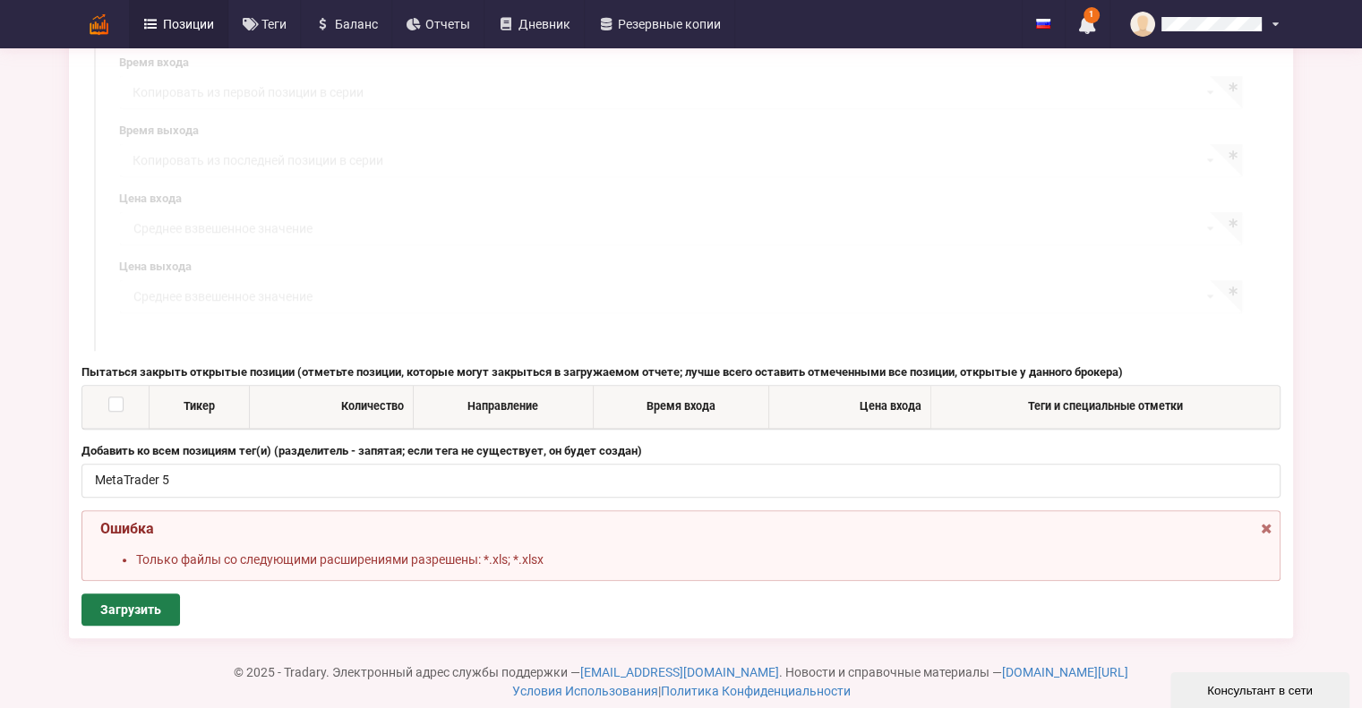
click at [149, 594] on button "Загрузить" at bounding box center [130, 610] width 99 height 32
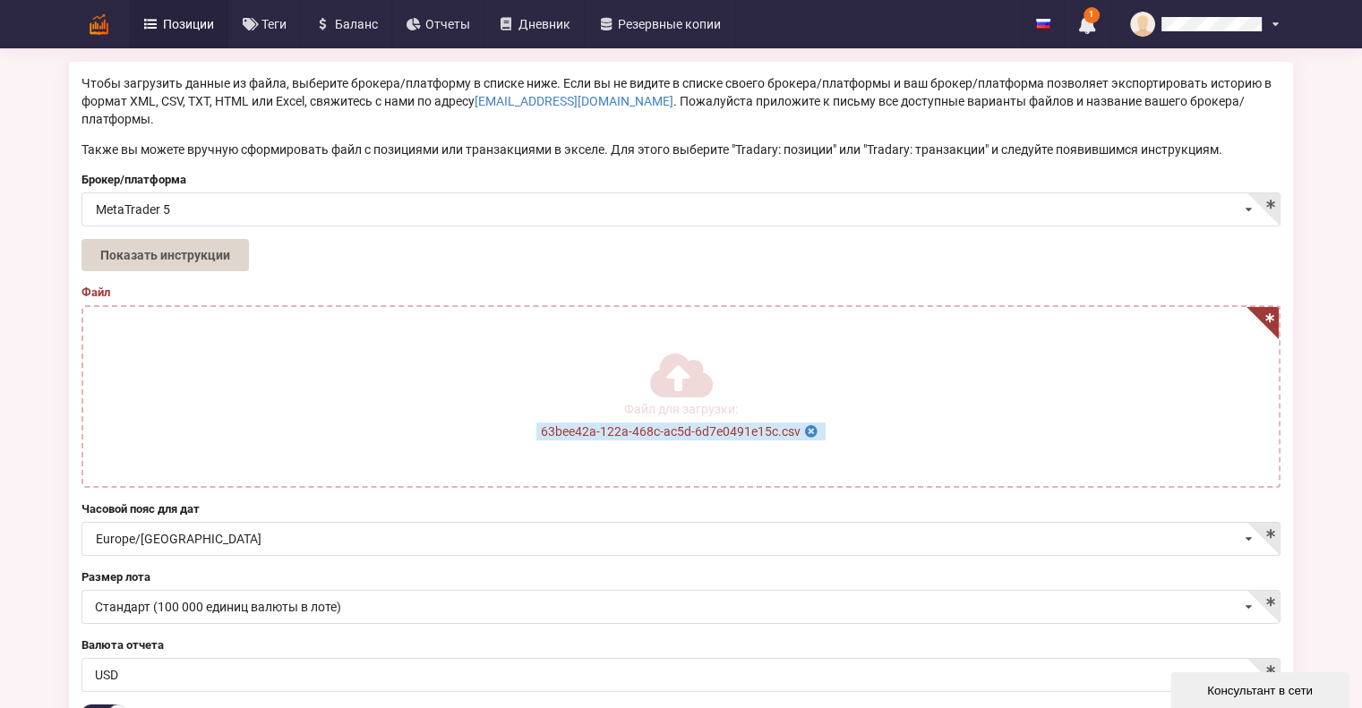
scroll to position [51, 0]
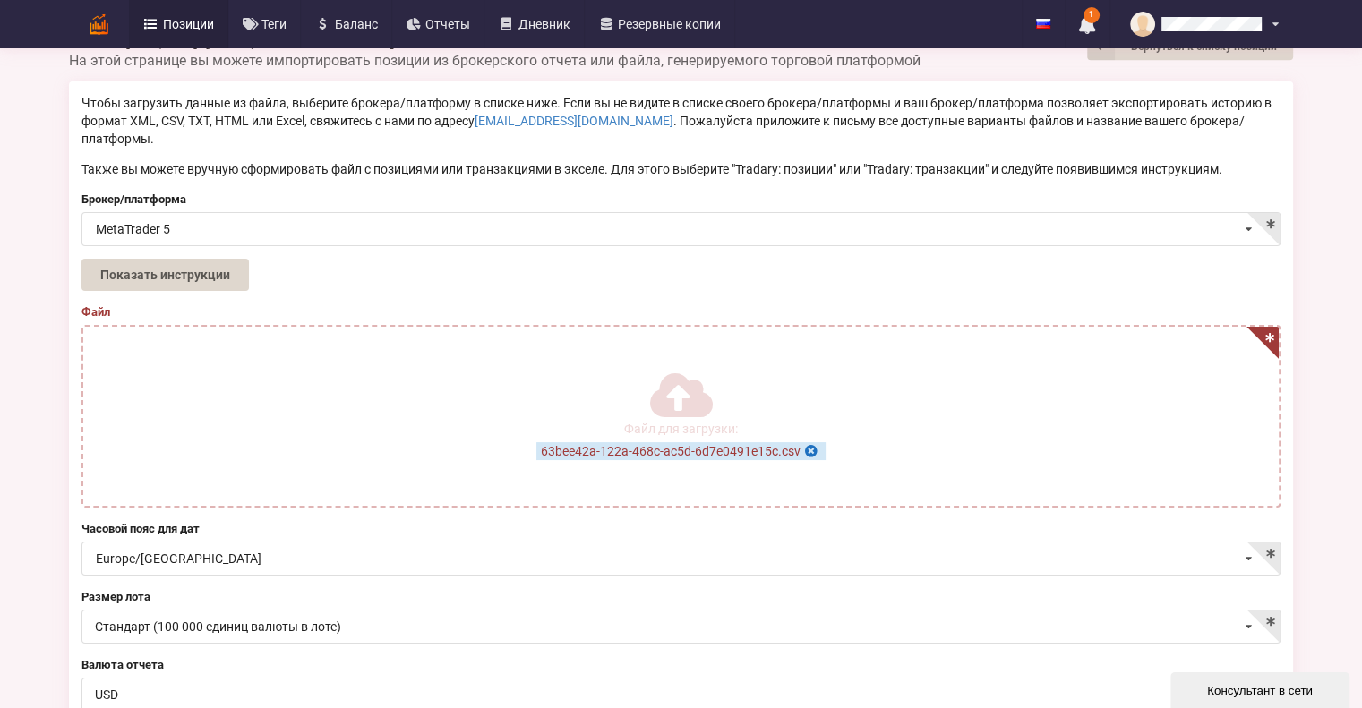
click at [810, 442] on icon at bounding box center [810, 448] width 15 height 13
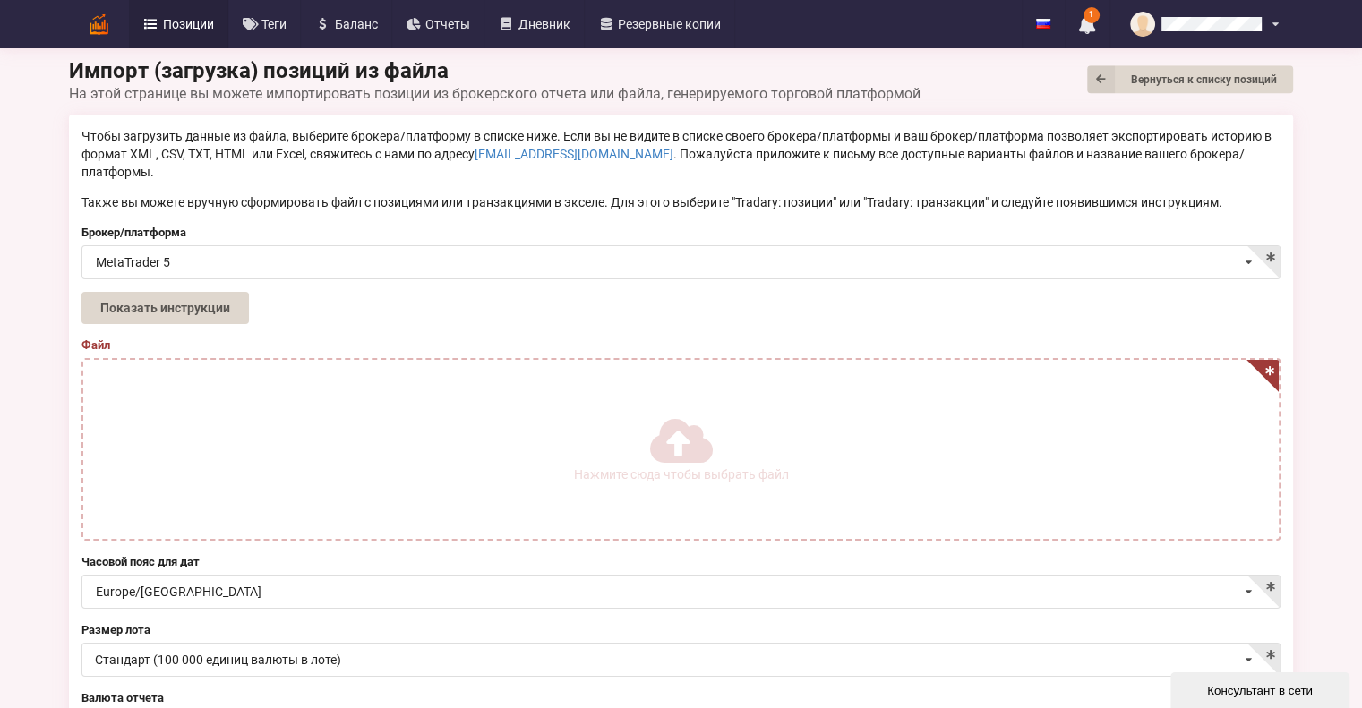
scroll to position [0, 0]
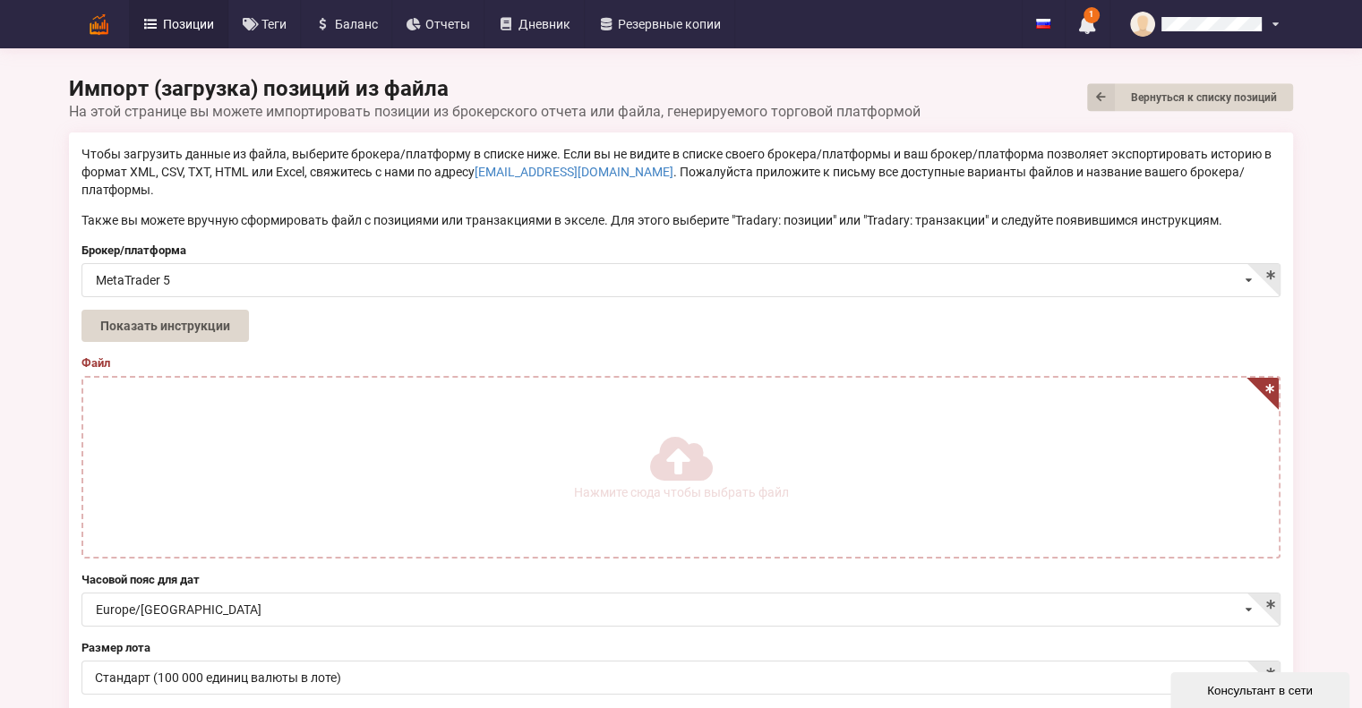
click at [265, 269] on input at bounding box center [681, 281] width 1197 height 35
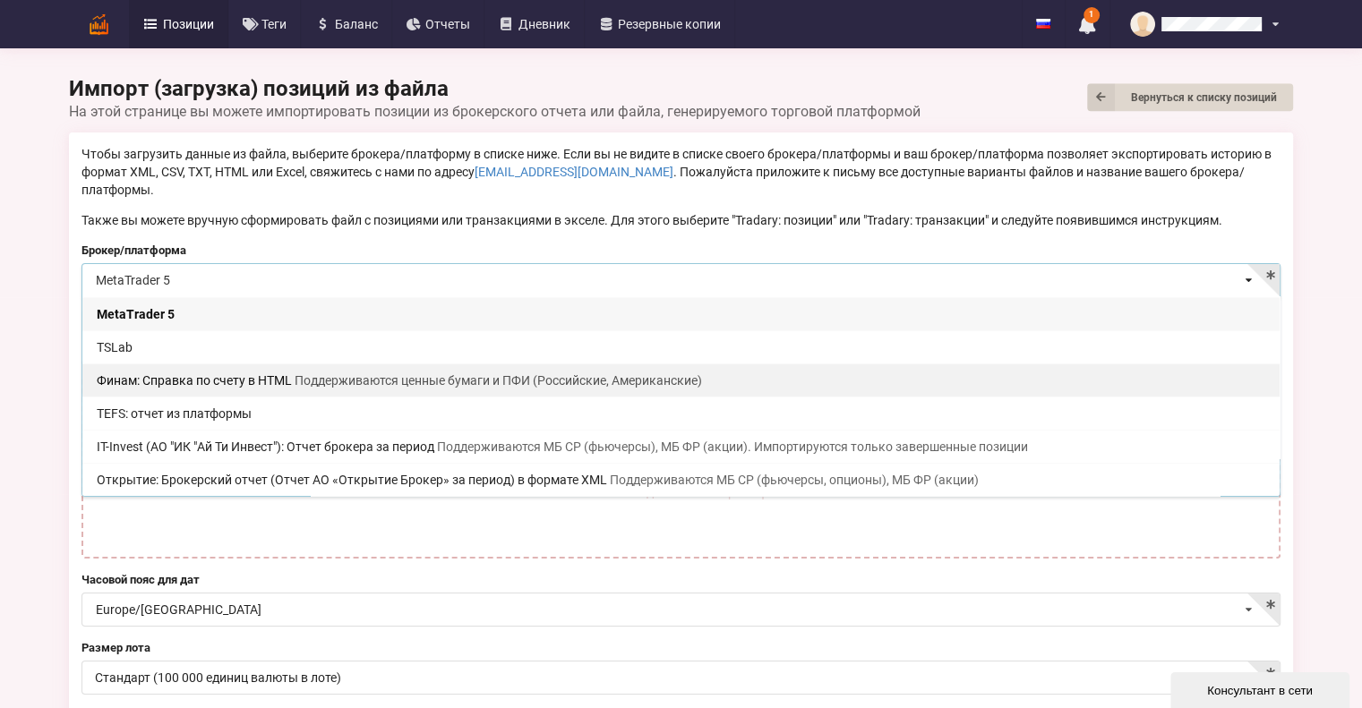
click at [209, 364] on div "Финам: Справка по счету в HTML Поддерживаются ценные бумаги и ПФИ (Российские, …" at bounding box center [680, 380] width 1197 height 33
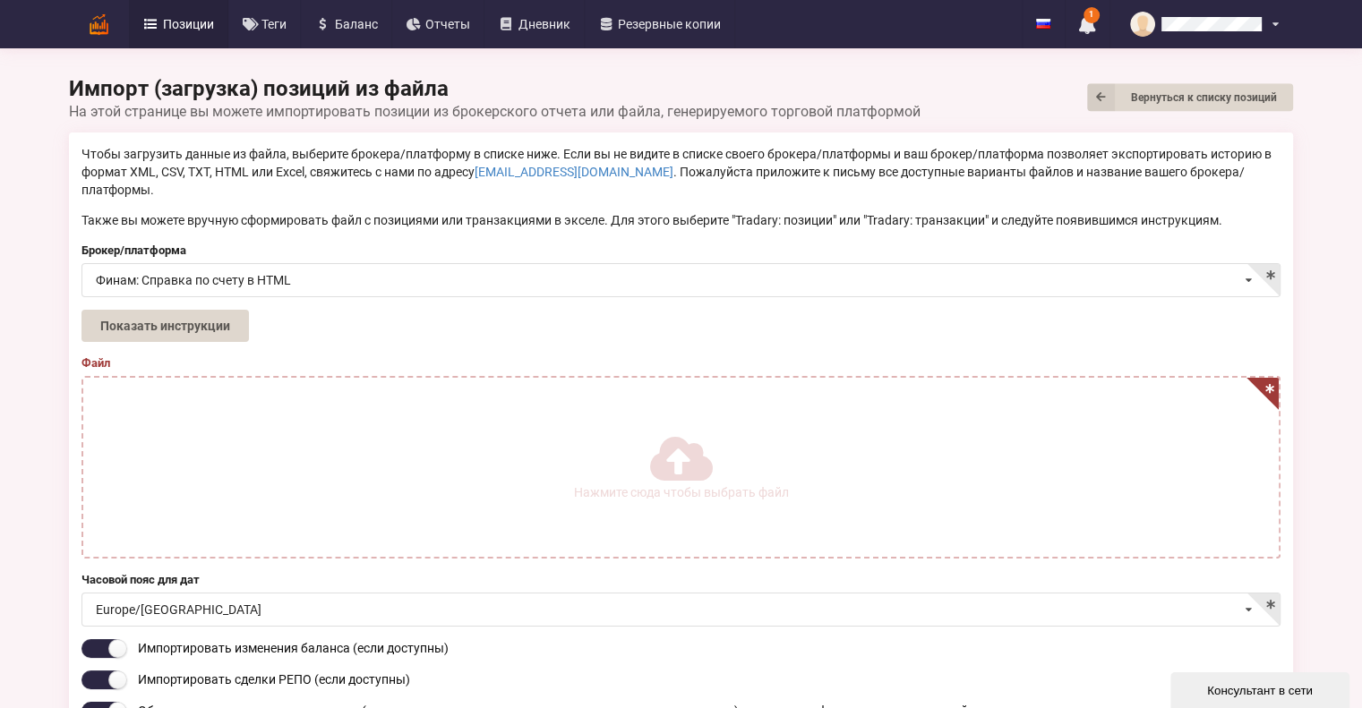
click at [359, 424] on label "Нажмите сюда чтобы выбрать файл" at bounding box center [681, 467] width 1196 height 179
click at [0, 0] on input "Нажмите сюда чтобы выбрать файл" at bounding box center [0, 0] width 0 height 0
click at [111, 22] on img at bounding box center [98, 24] width 31 height 31
click at [93, 25] on img at bounding box center [98, 24] width 31 height 31
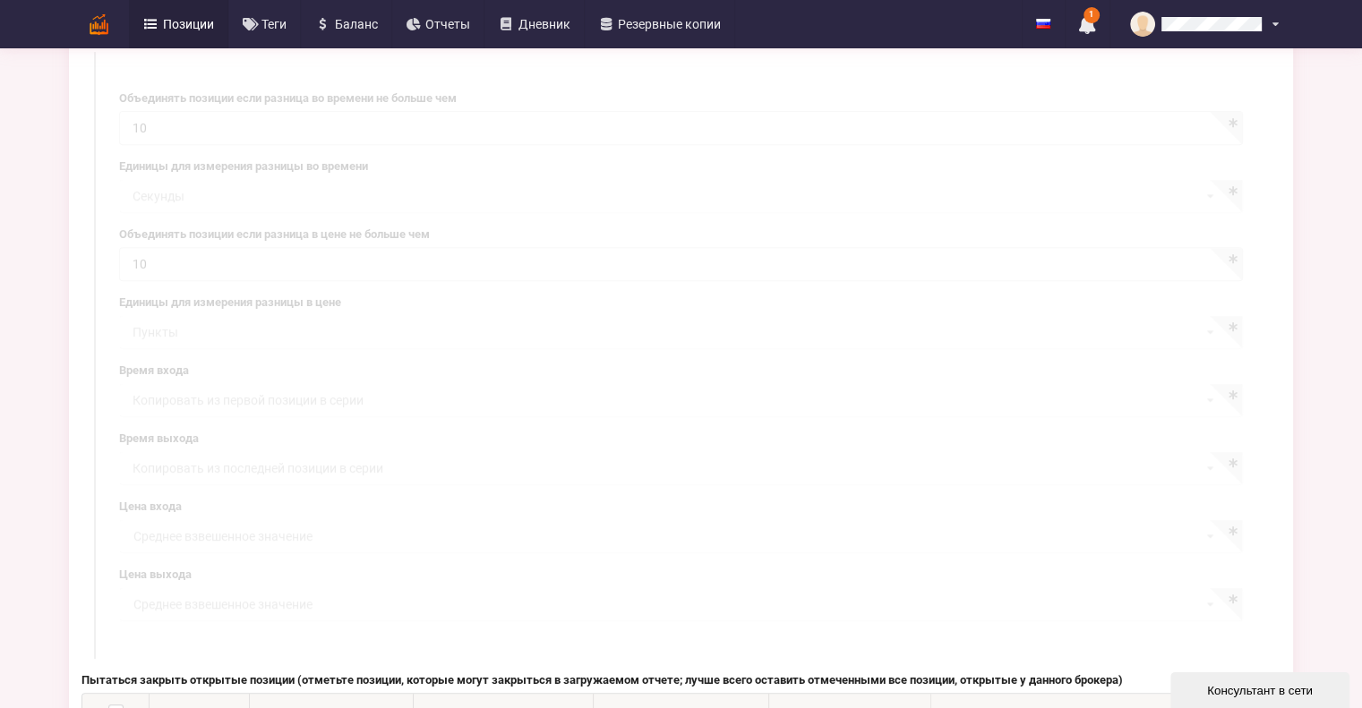
scroll to position [1021, 0]
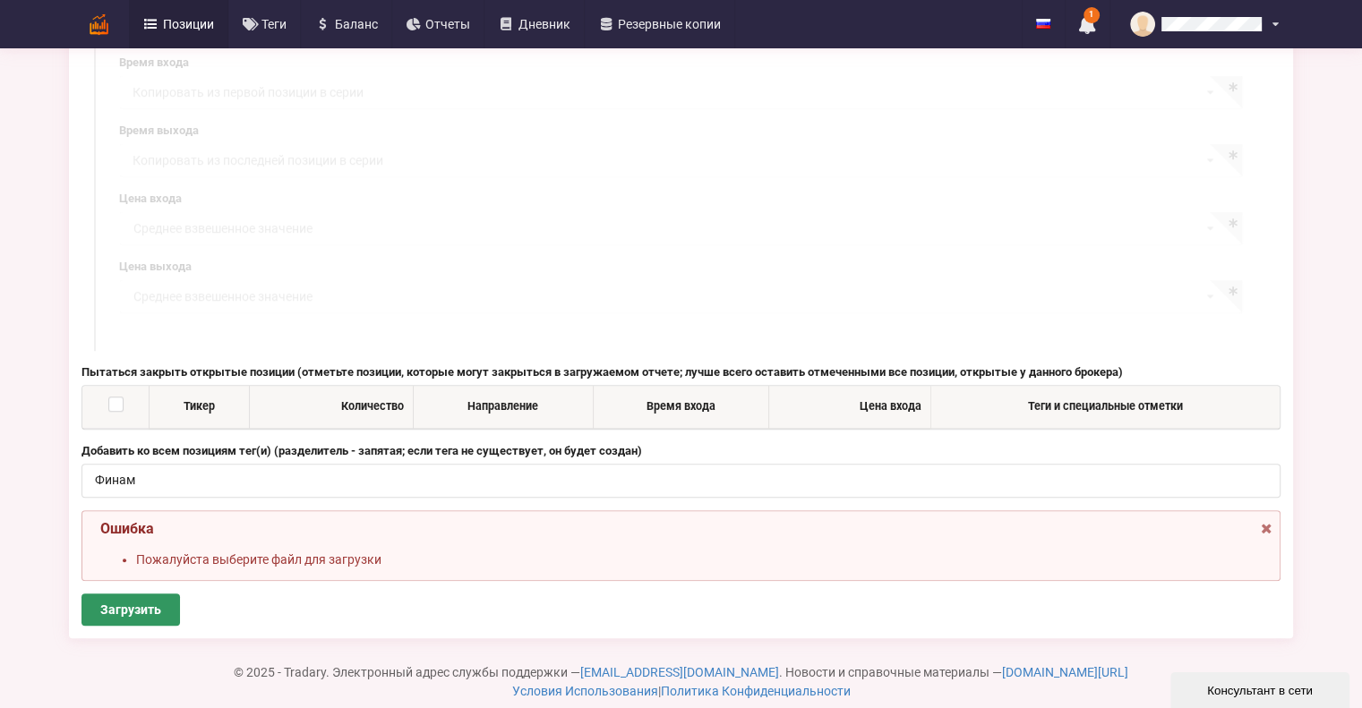
click at [1275, 510] on div "Ошибка Пожалуйста выберите файл для загрузки" at bounding box center [680, 546] width 1199 height 72
click at [1267, 520] on icon at bounding box center [1266, 526] width 15 height 13
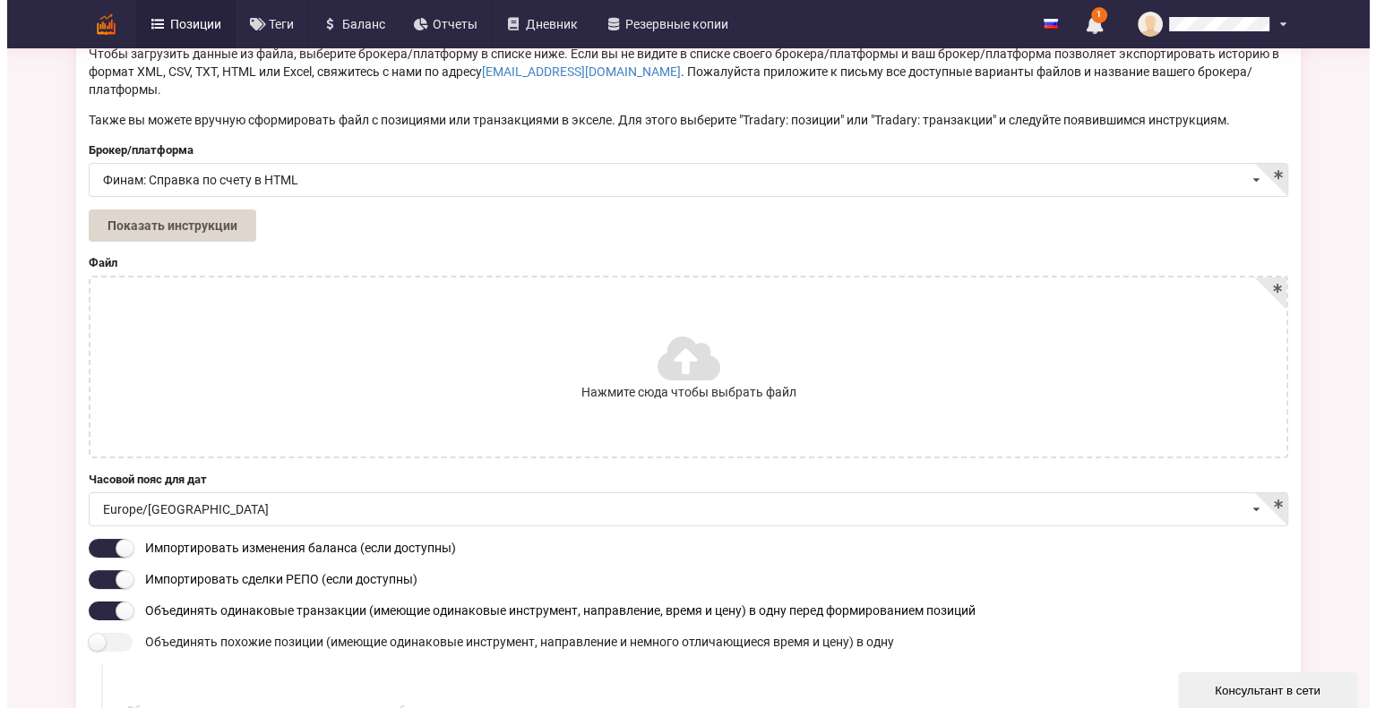
scroll to position [0, 0]
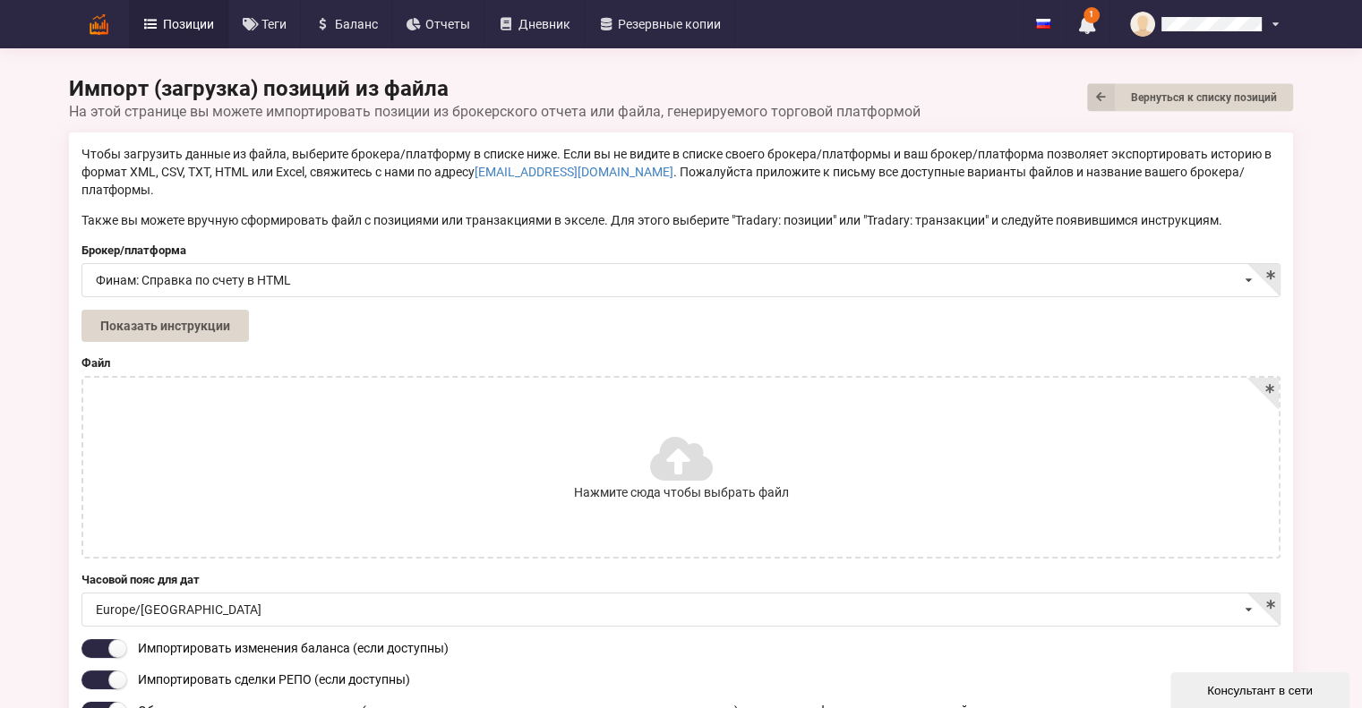
click at [104, 21] on img at bounding box center [98, 24] width 31 height 31
click at [156, 18] on icon at bounding box center [150, 24] width 15 height 13
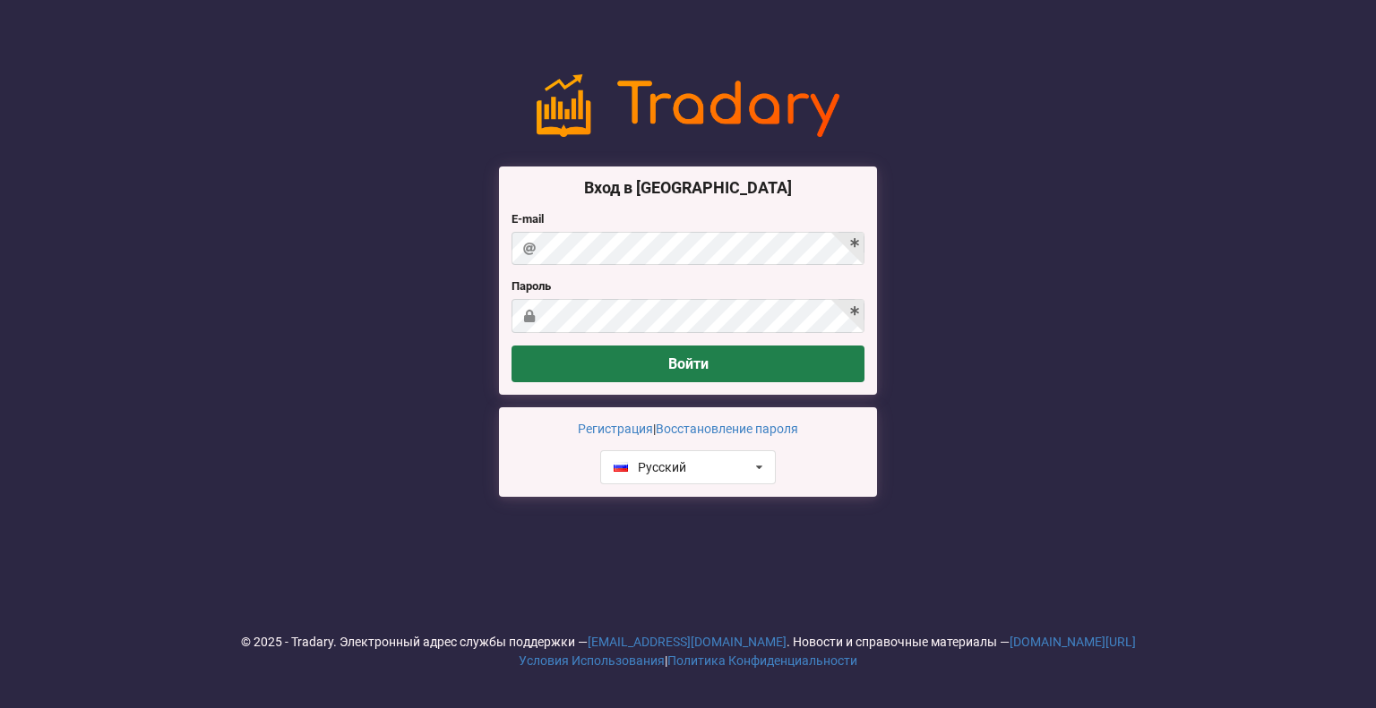
click at [675, 364] on button "Войти" at bounding box center [687, 364] width 353 height 37
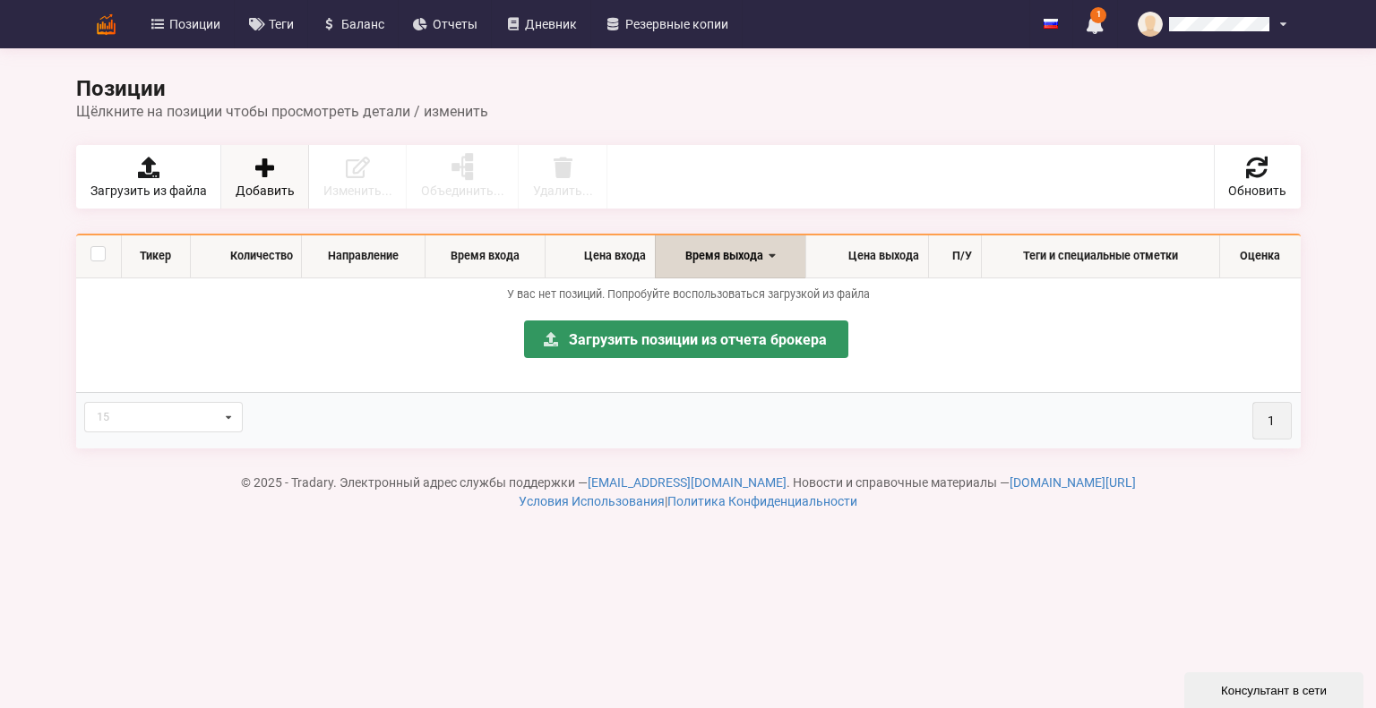
click at [256, 200] on link "Добавить" at bounding box center [265, 177] width 88 height 64
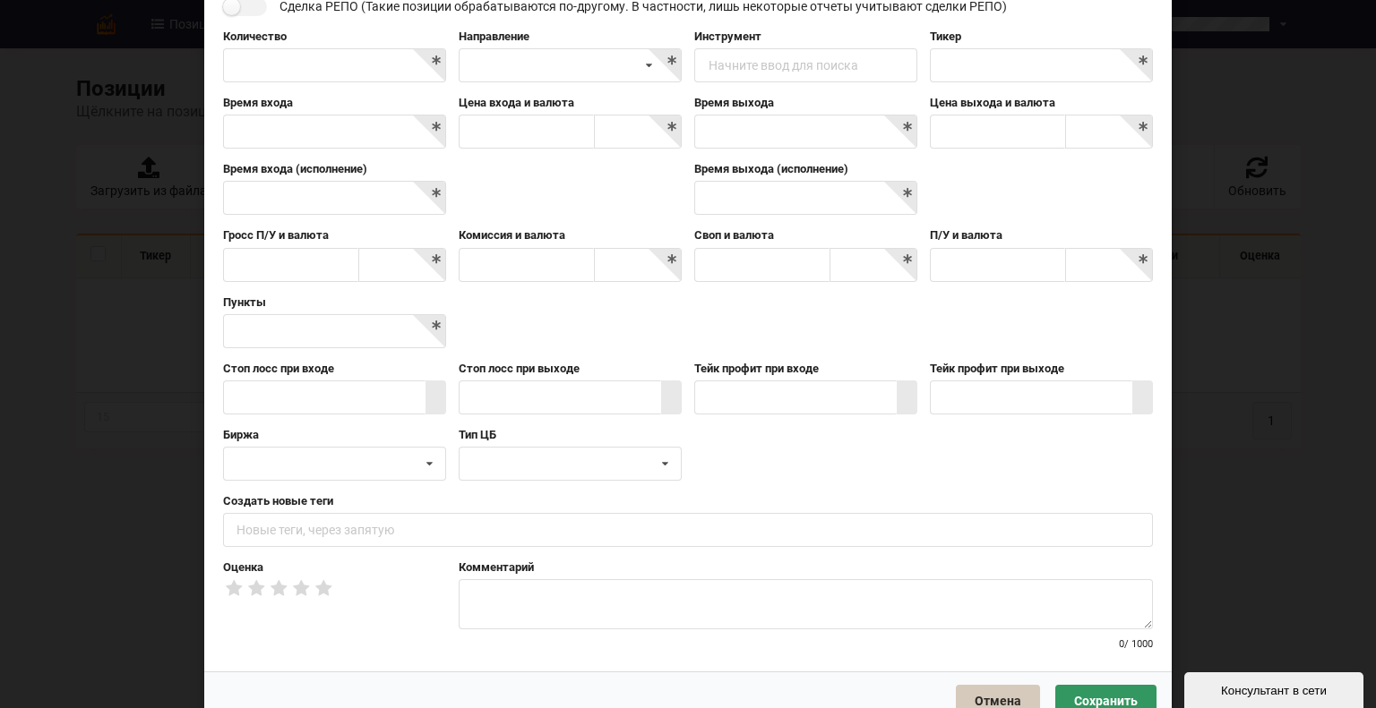
scroll to position [155, 0]
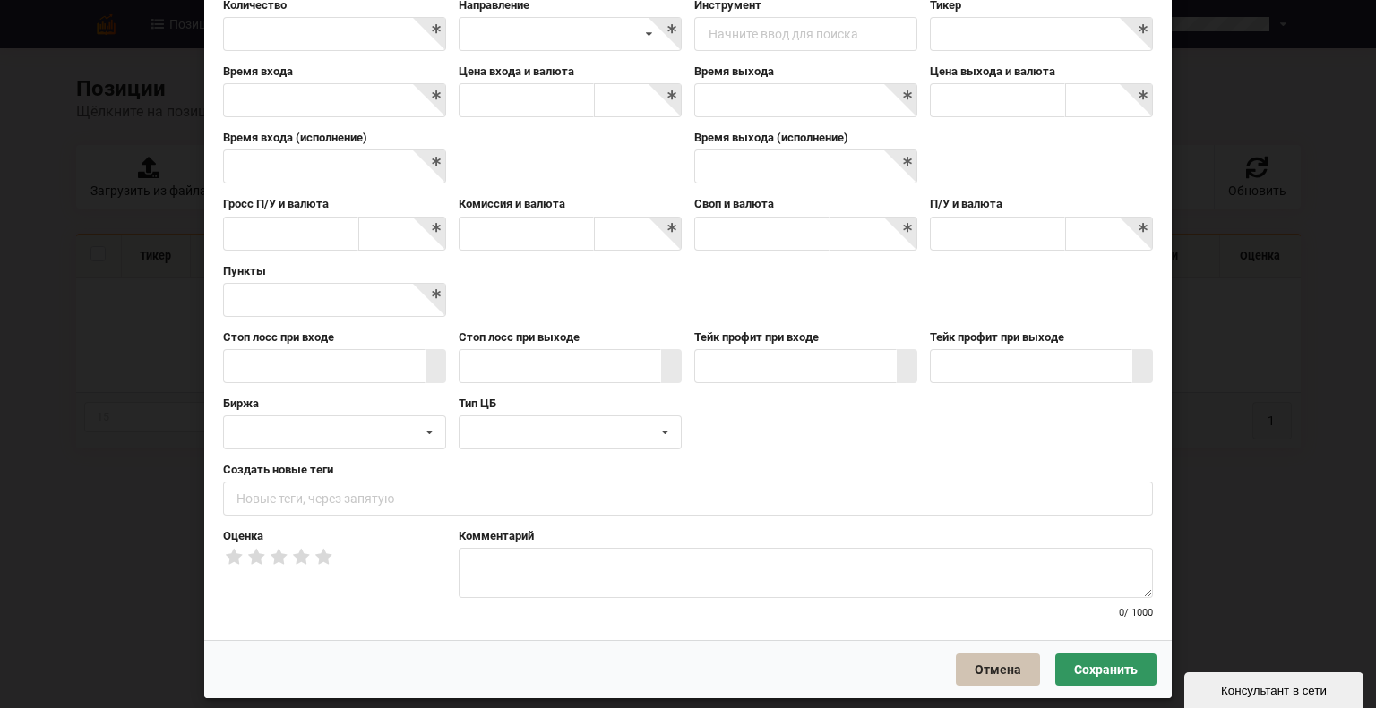
click at [995, 666] on button "Отмена" at bounding box center [998, 670] width 84 height 32
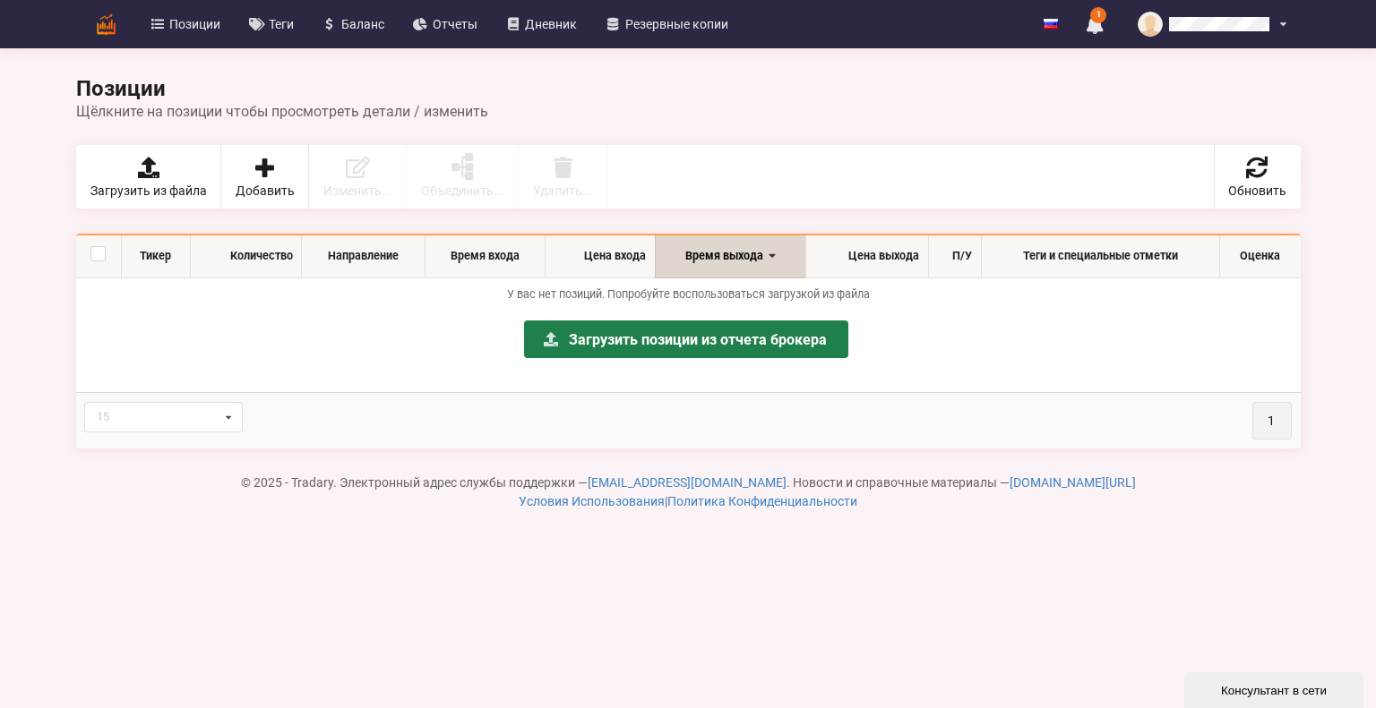
click at [705, 336] on link "Загрузить позиции из отчета брокера" at bounding box center [686, 340] width 324 height 38
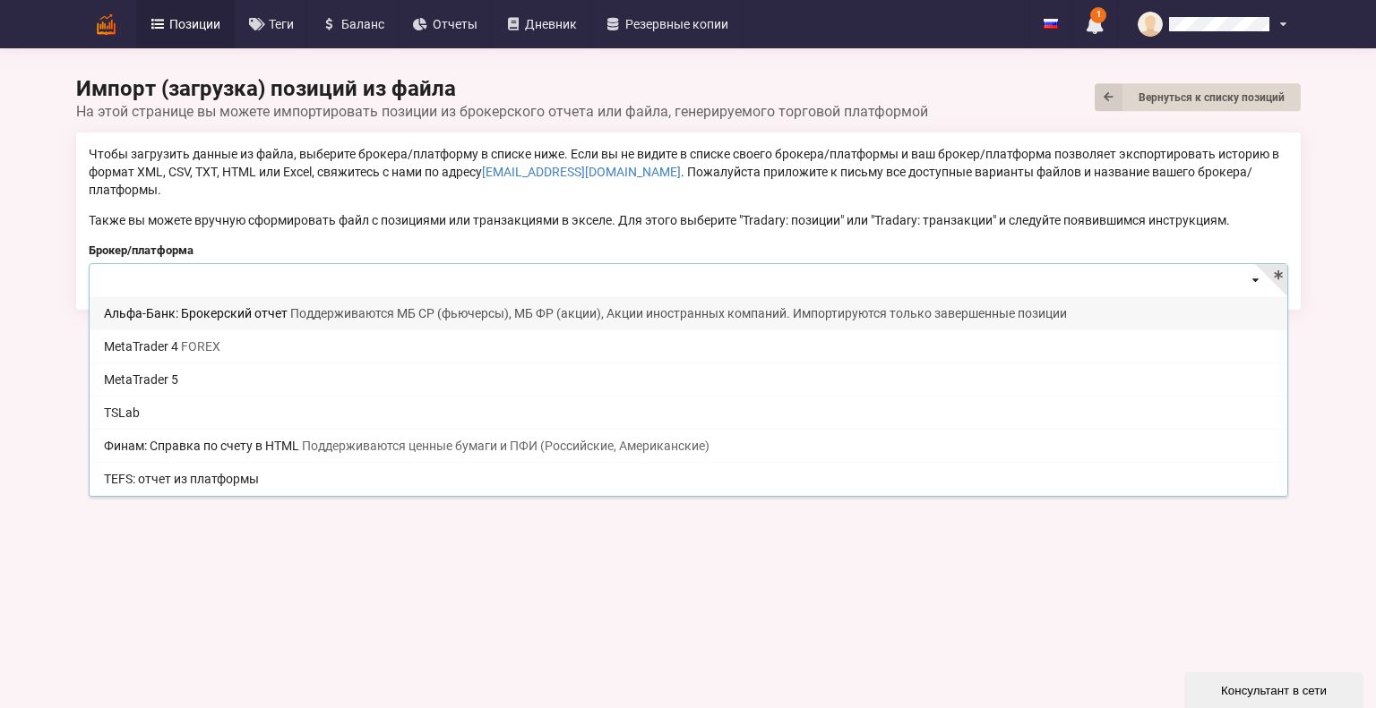
click at [582, 264] on input at bounding box center [688, 281] width 1197 height 35
click at [455, 181] on div "Чтобы загрузить данные из файла, выберите брокера/платформу в списке ниже. Если…" at bounding box center [688, 187] width 1199 height 84
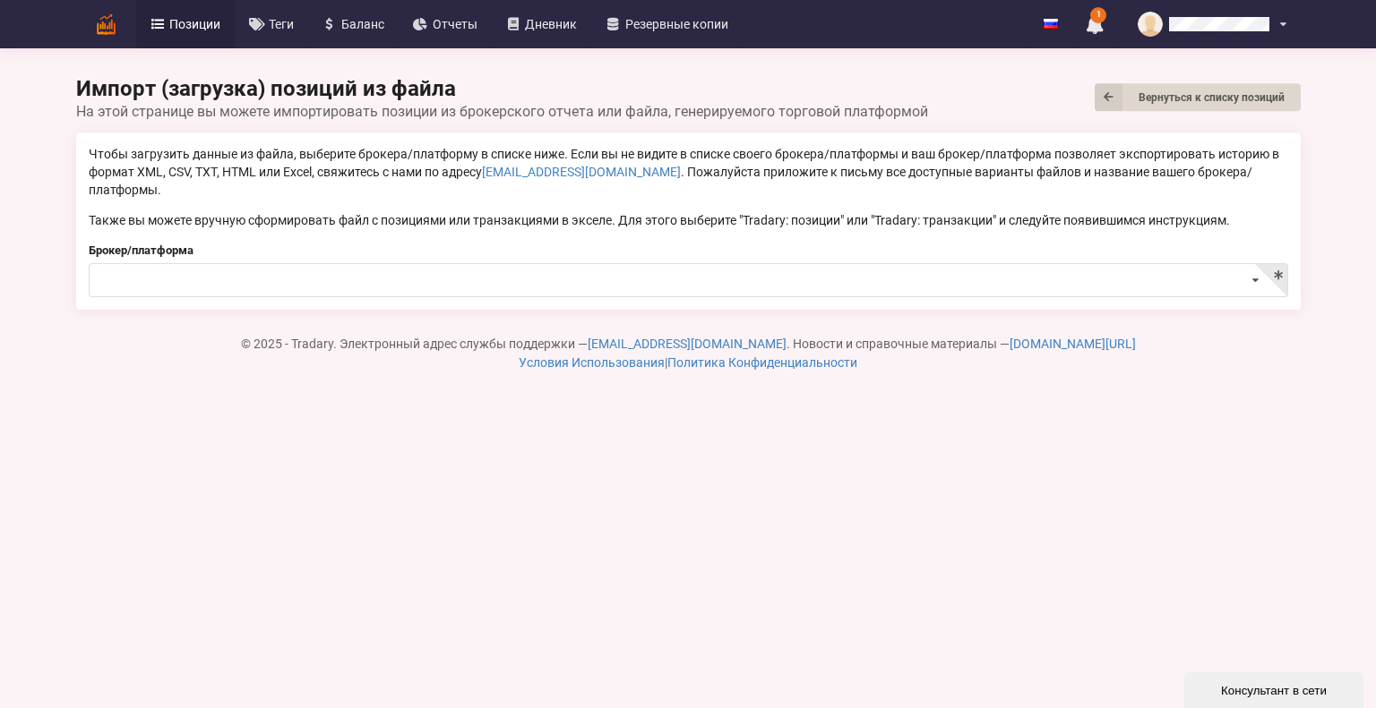
click at [184, 30] on span "Позиции" at bounding box center [194, 24] width 51 height 13
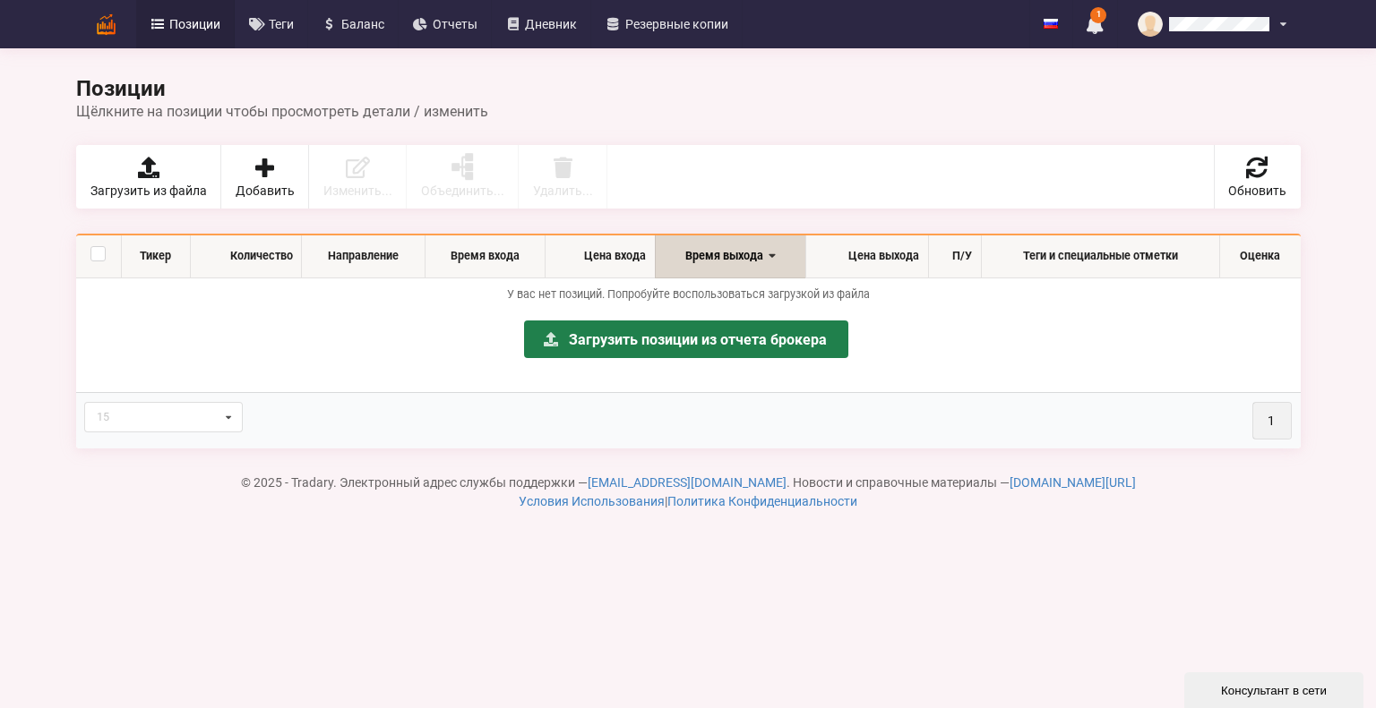
click at [669, 334] on link "Загрузить позиции из отчета брокера" at bounding box center [686, 340] width 324 height 38
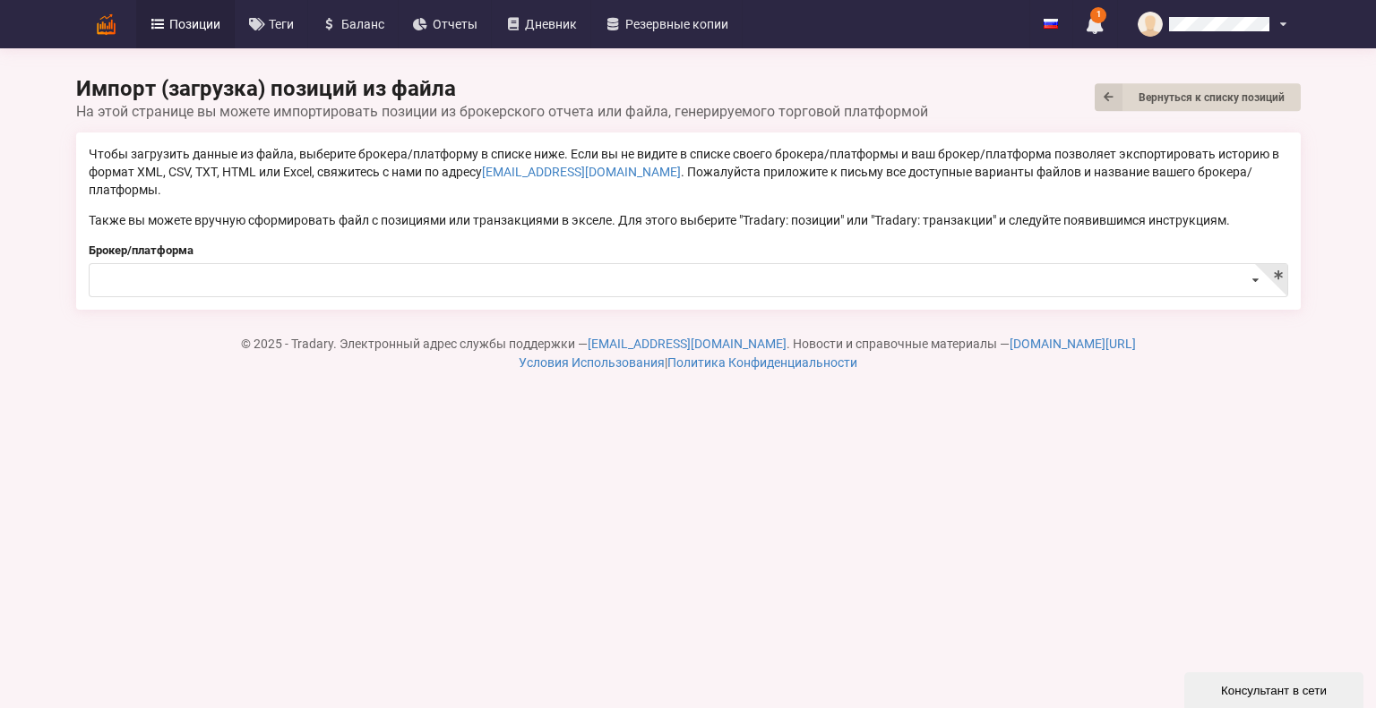
click at [171, 26] on span "Позиции" at bounding box center [194, 24] width 51 height 13
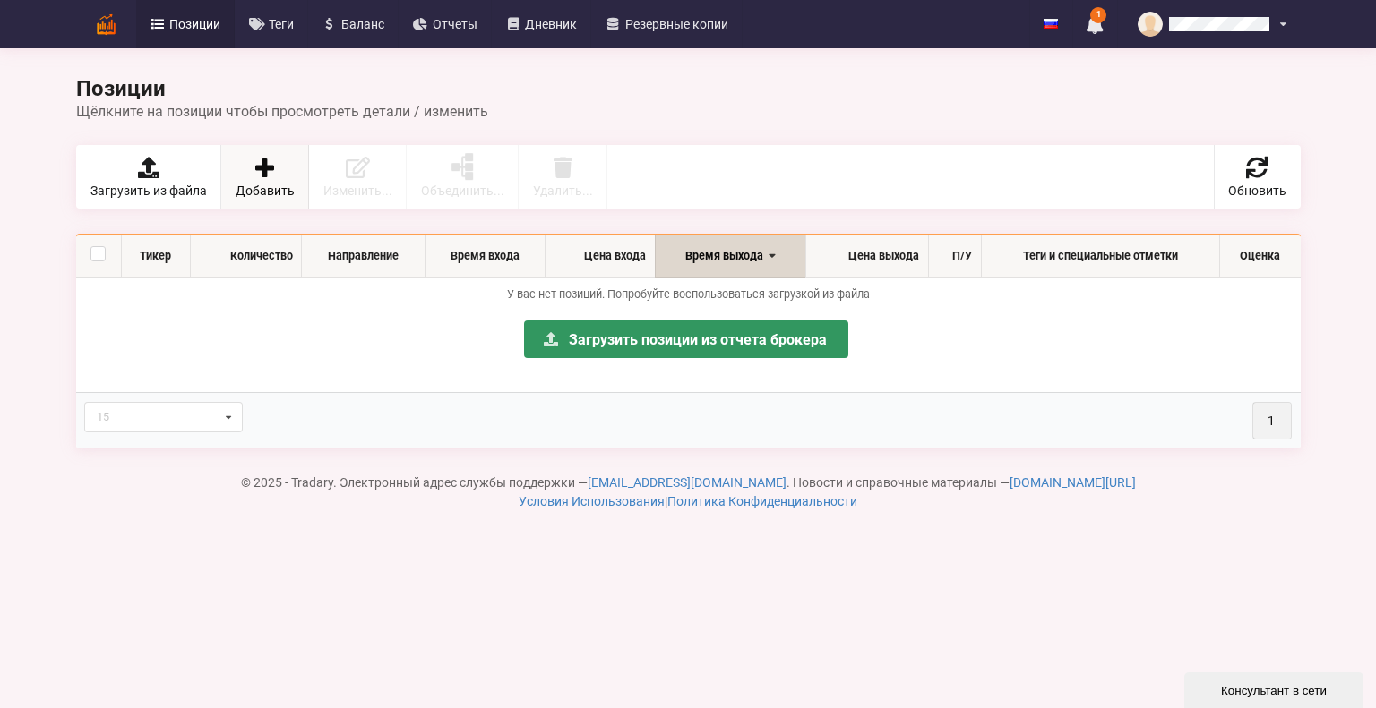
click at [236, 176] on link "Добавить" at bounding box center [265, 177] width 88 height 64
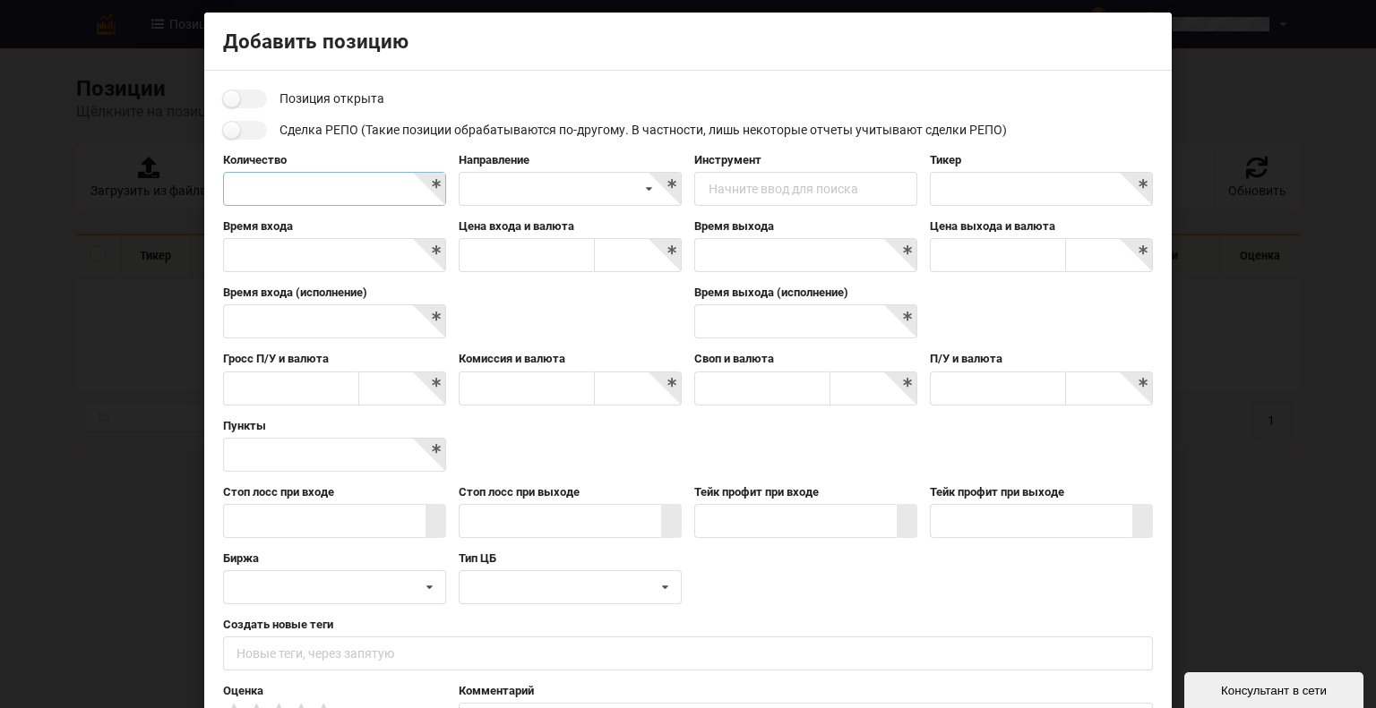
click at [308, 188] on input "text" at bounding box center [334, 189] width 223 height 34
click at [466, 205] on div "Короткая Длинная" at bounding box center [570, 189] width 223 height 34
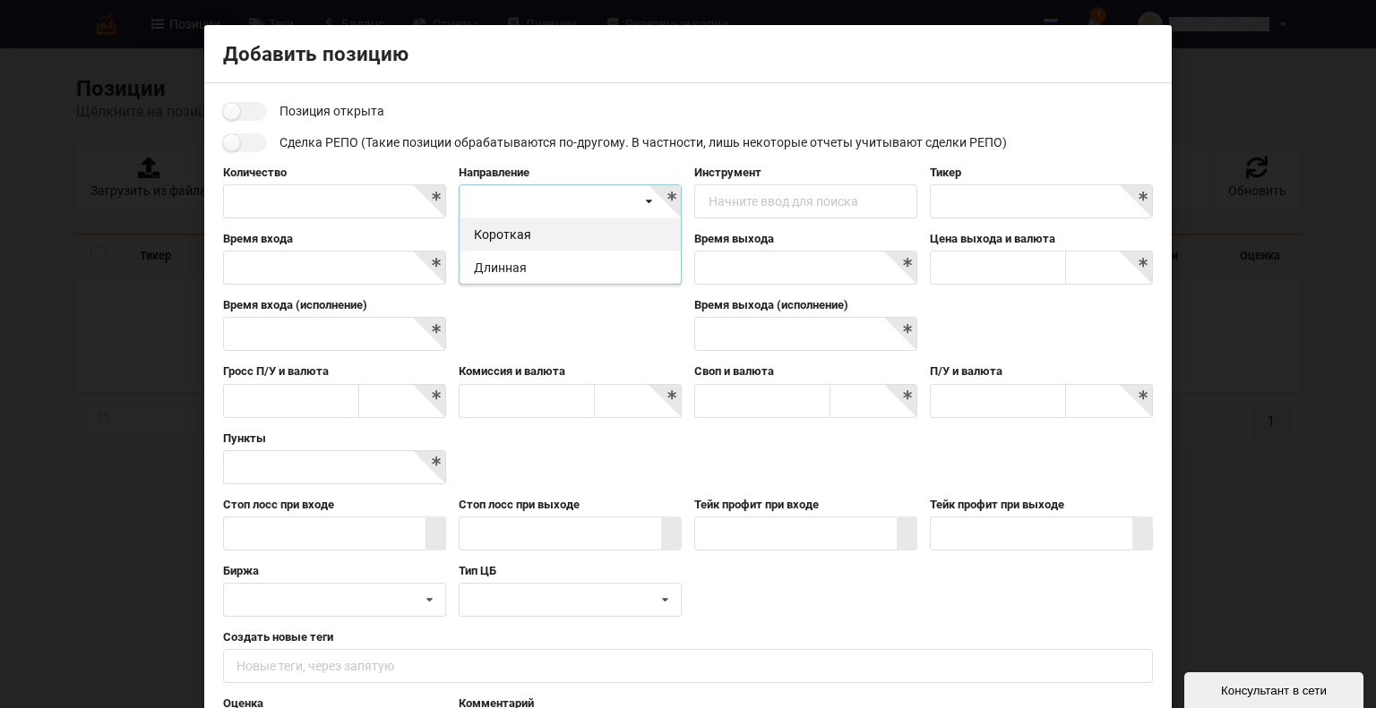
click at [500, 244] on div "Короткая" at bounding box center [569, 234] width 221 height 33
click at [764, 192] on input at bounding box center [806, 202] width 221 height 35
click at [930, 162] on div "Позиция открыта Сделка РЕПО (Такие позиции обрабатываются по-другому. В частнос…" at bounding box center [688, 445] width 930 height 687
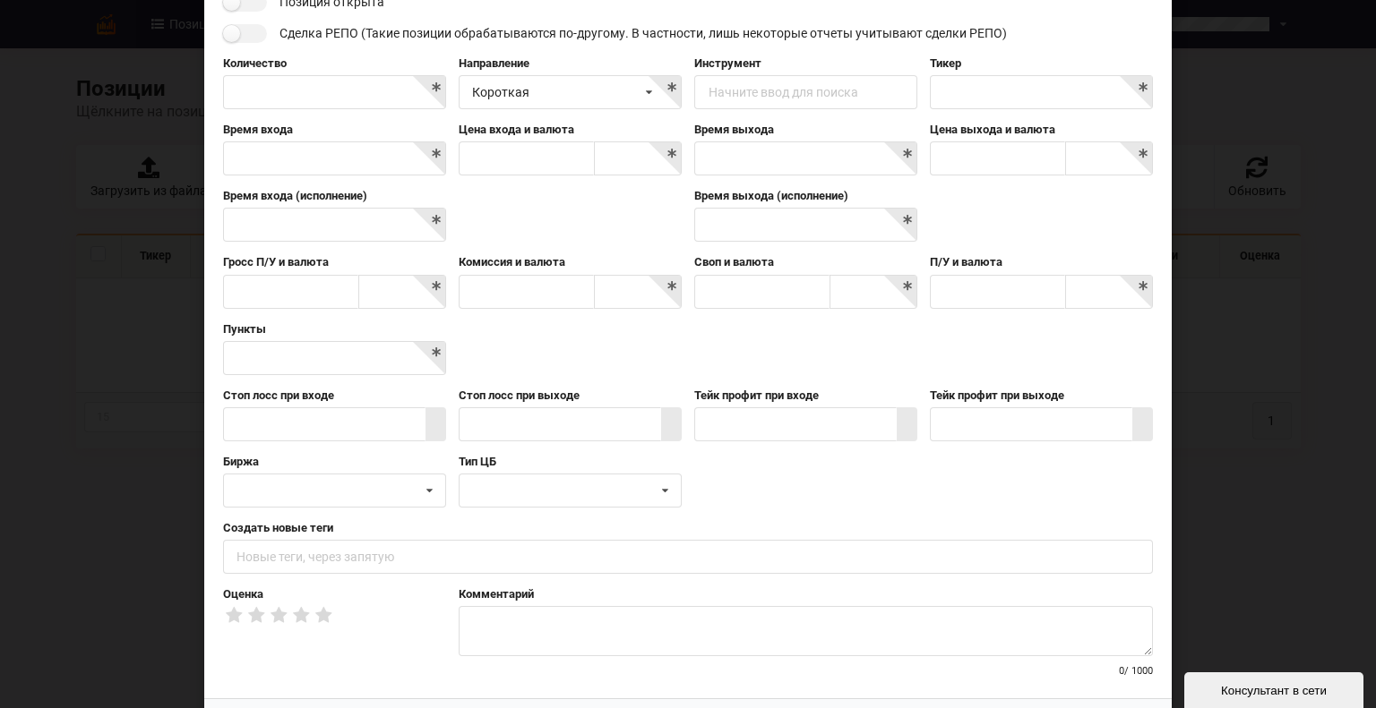
scroll to position [180, 0]
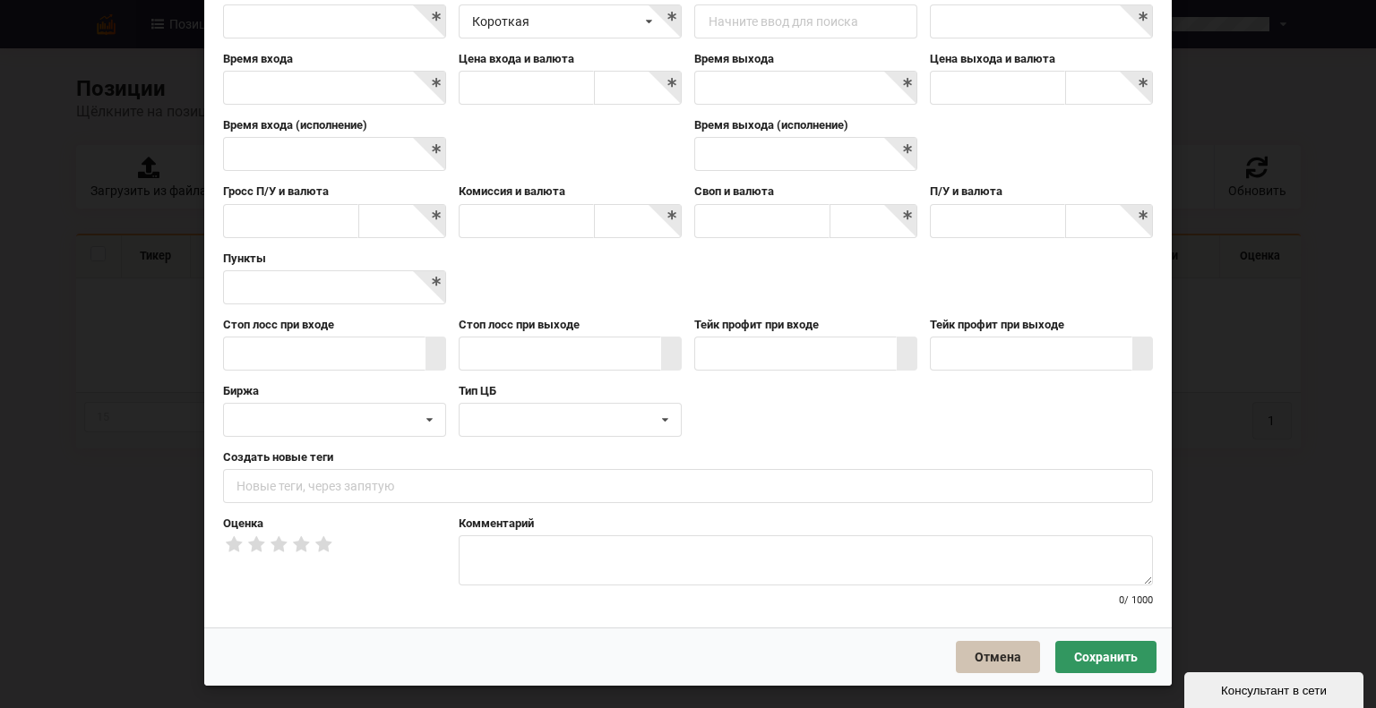
click at [1010, 652] on button "Отмена" at bounding box center [998, 657] width 84 height 32
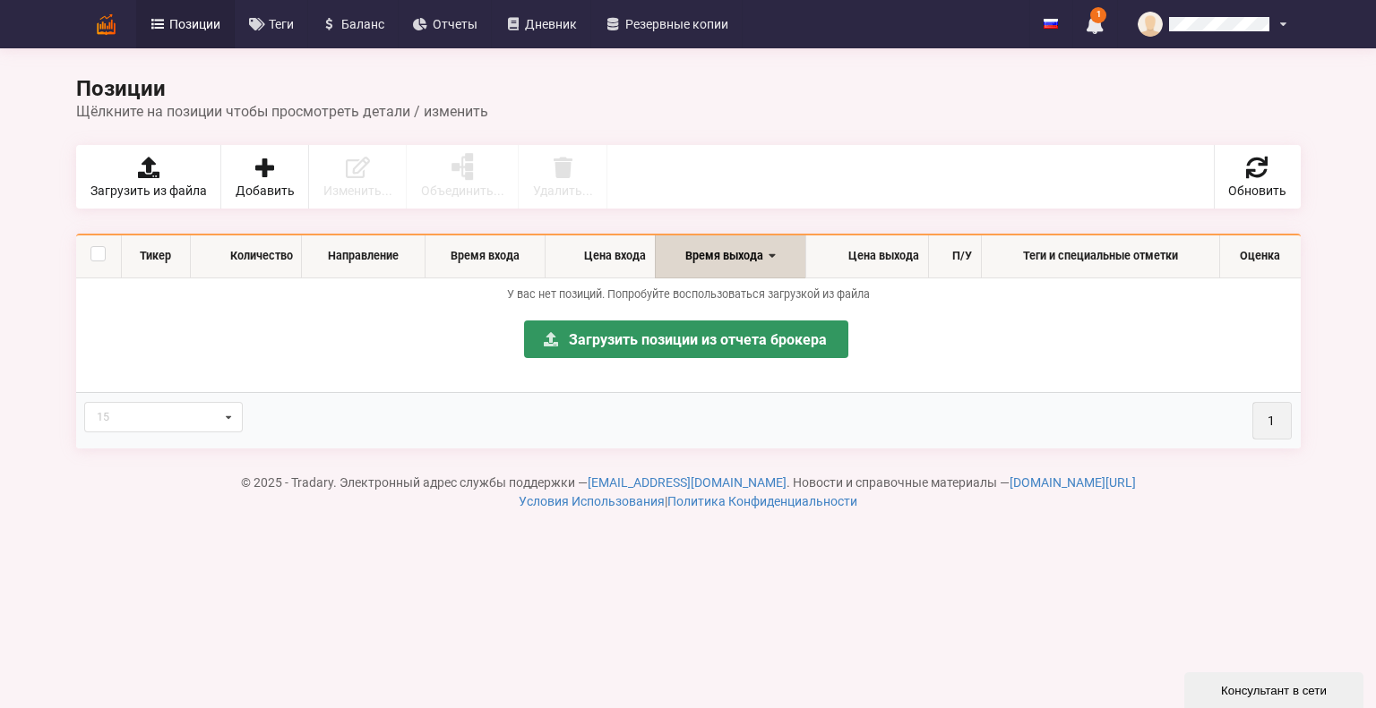
click at [104, 21] on img at bounding box center [105, 24] width 31 height 31
click at [236, 39] on link "Теги" at bounding box center [271, 24] width 73 height 48
